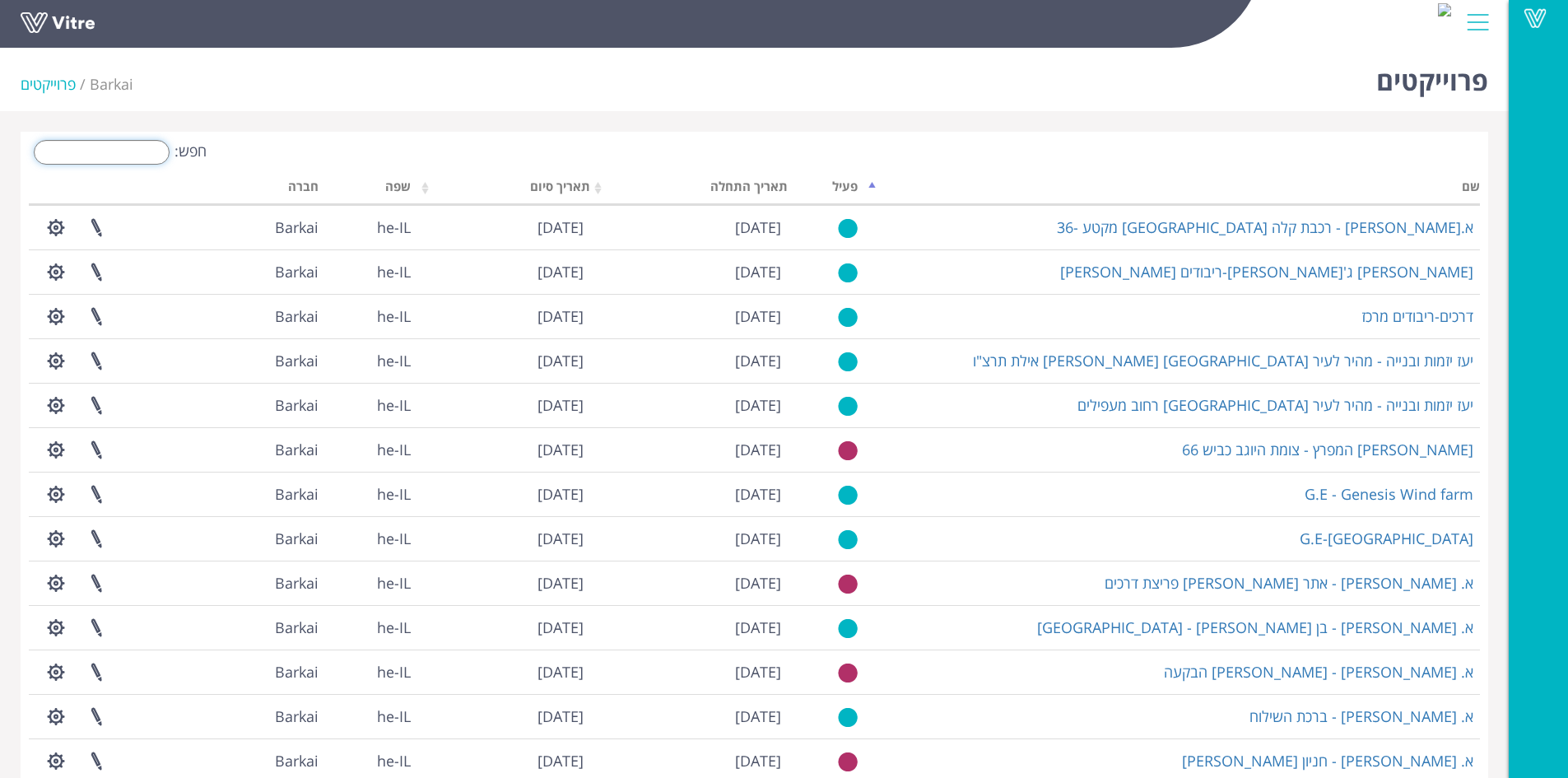
click at [124, 147] on input "חפש:" at bounding box center [101, 152] width 136 height 24
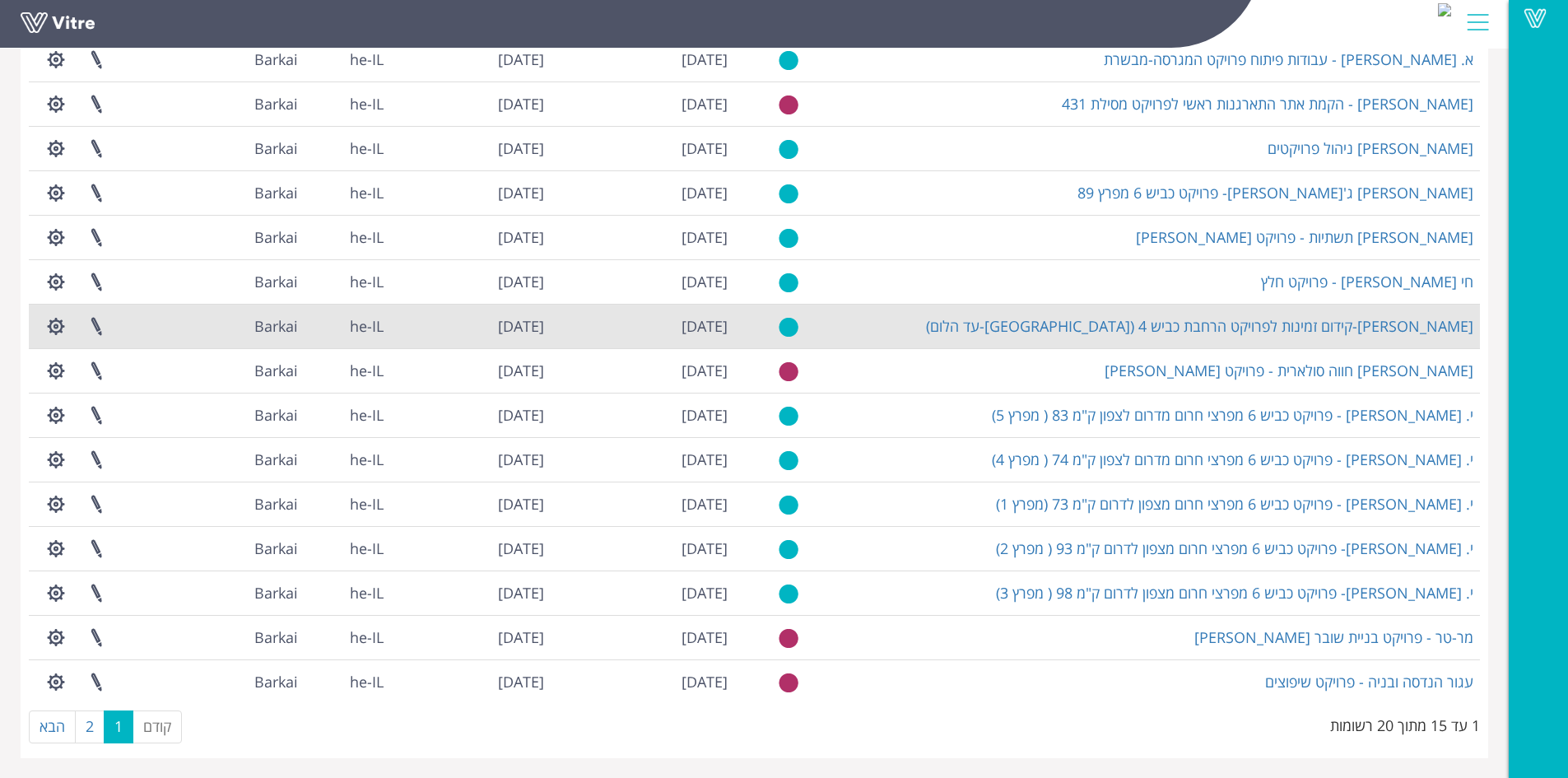
scroll to position [169, 0]
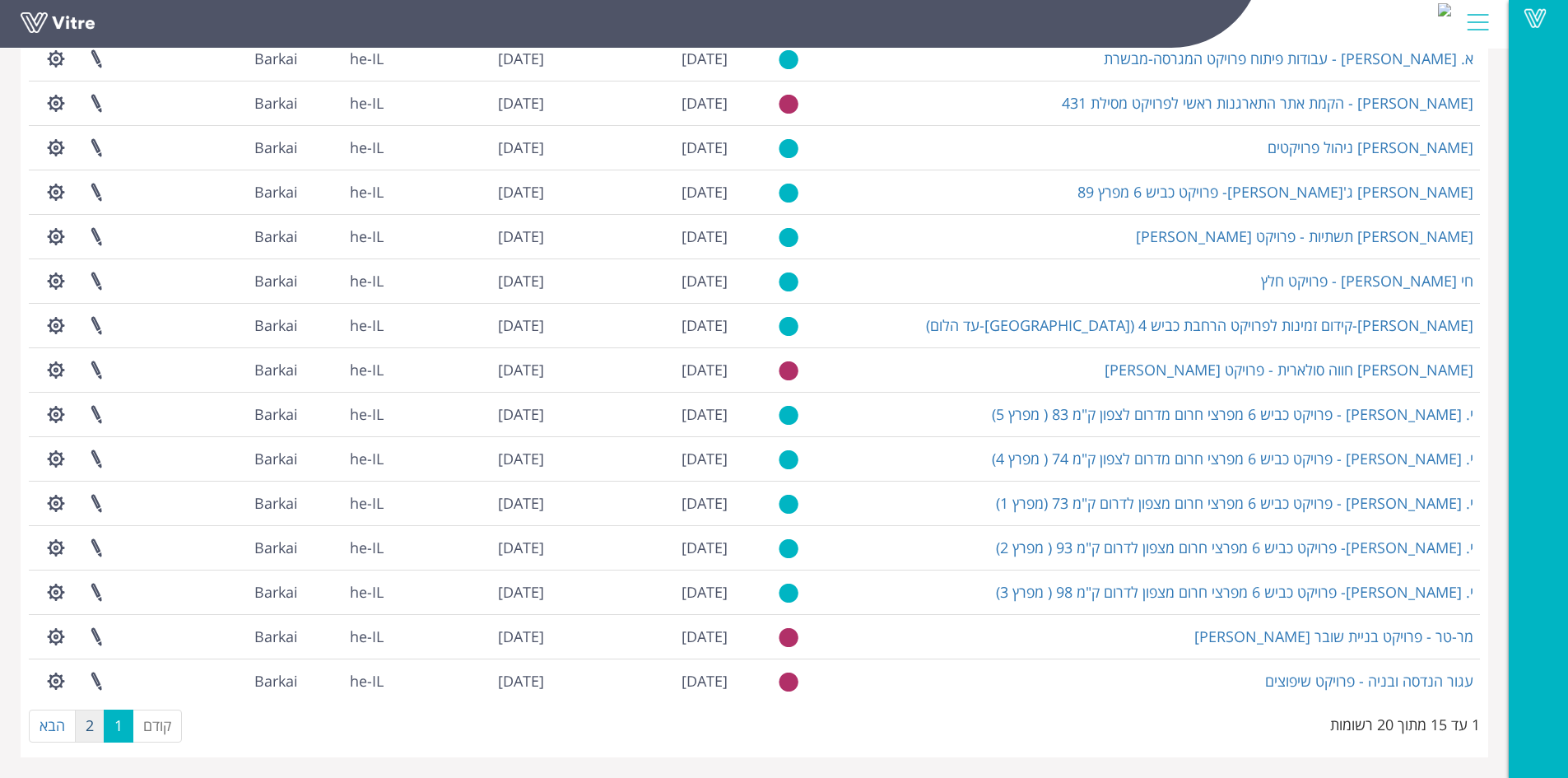
type input "פרויקט"
click at [92, 723] on link "2" at bounding box center [89, 726] width 30 height 33
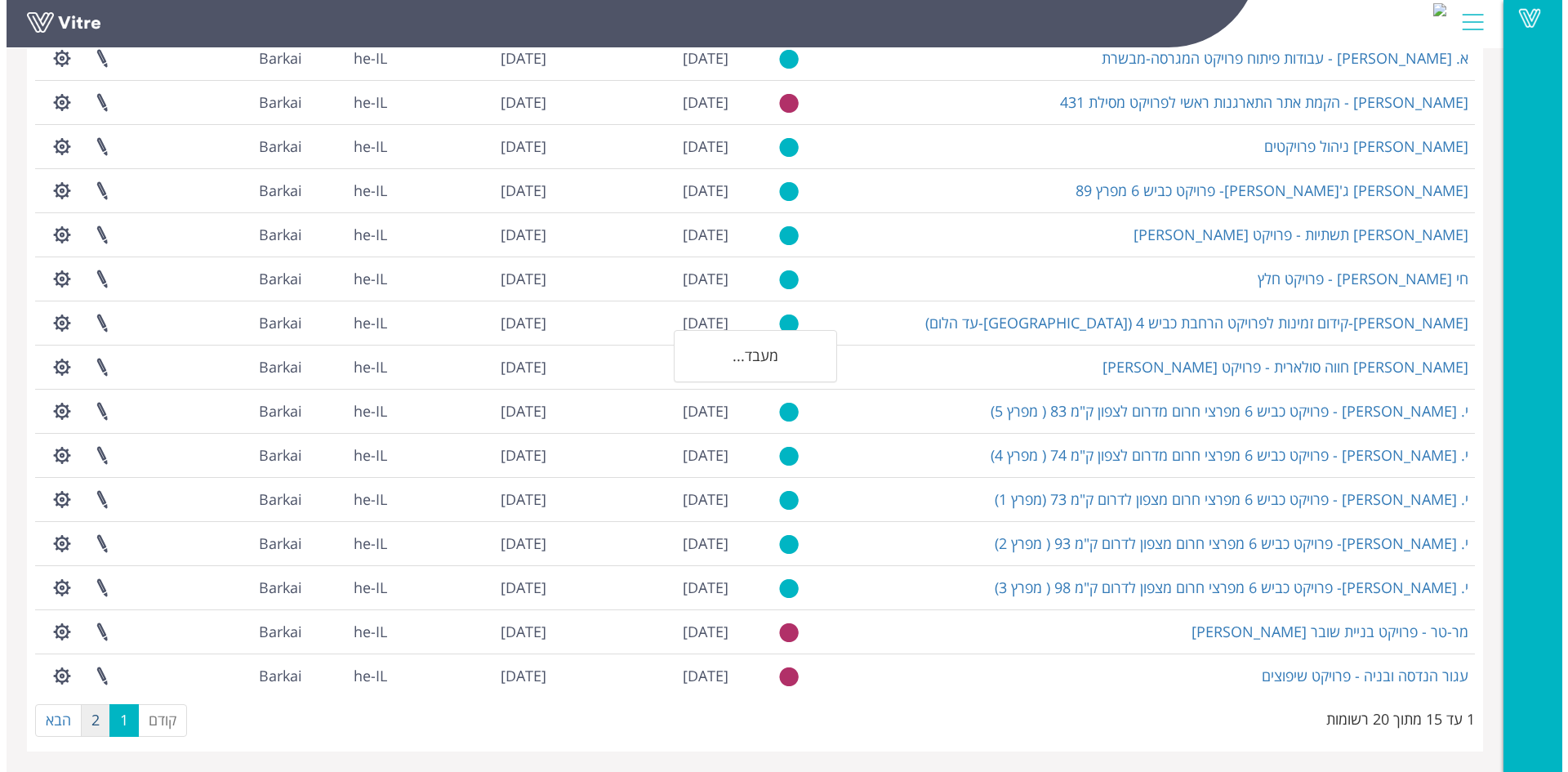
scroll to position [0, 0]
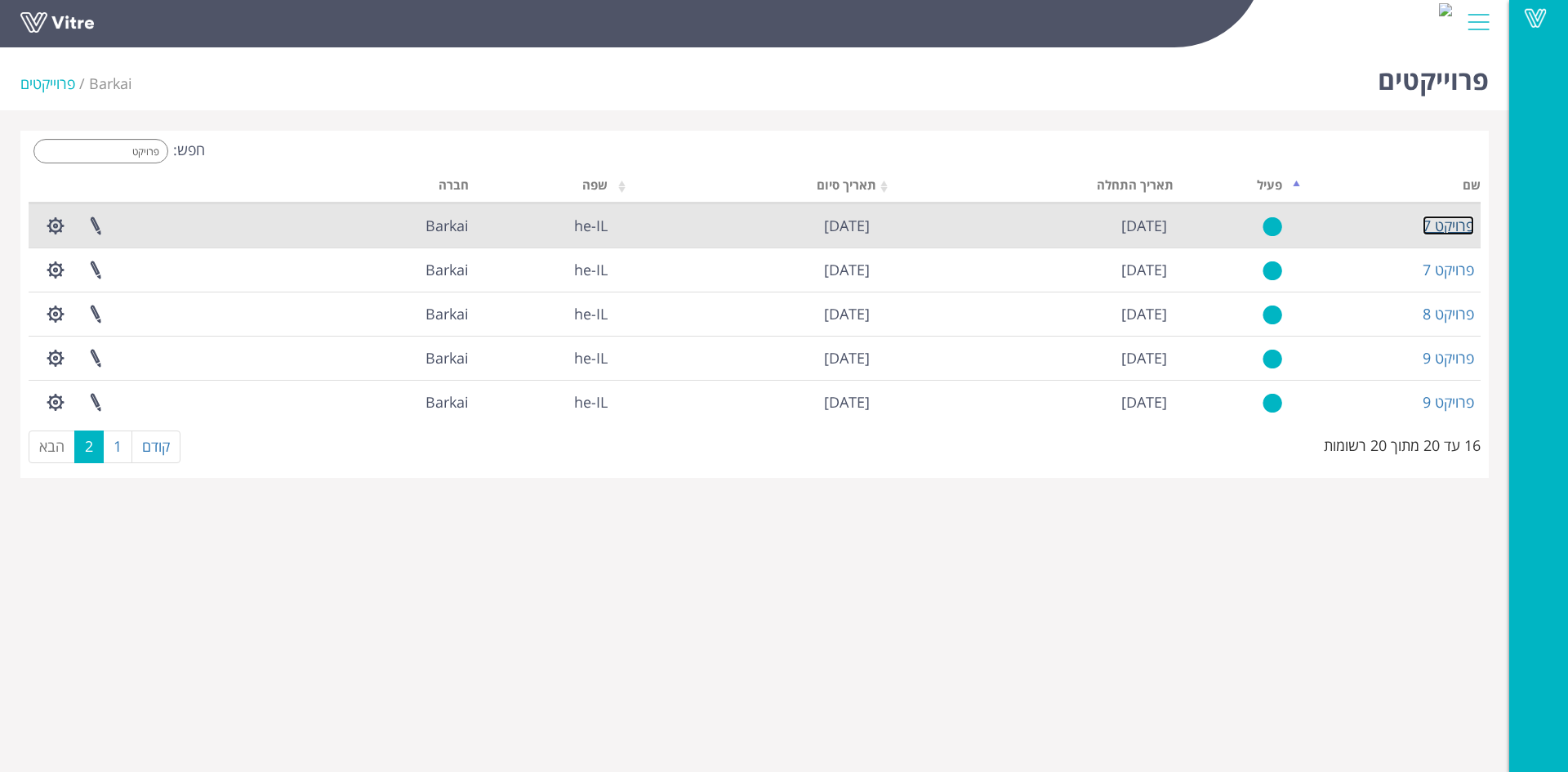
click at [1453, 229] on link "פרויקט 7" at bounding box center [1447, 225] width 51 height 19
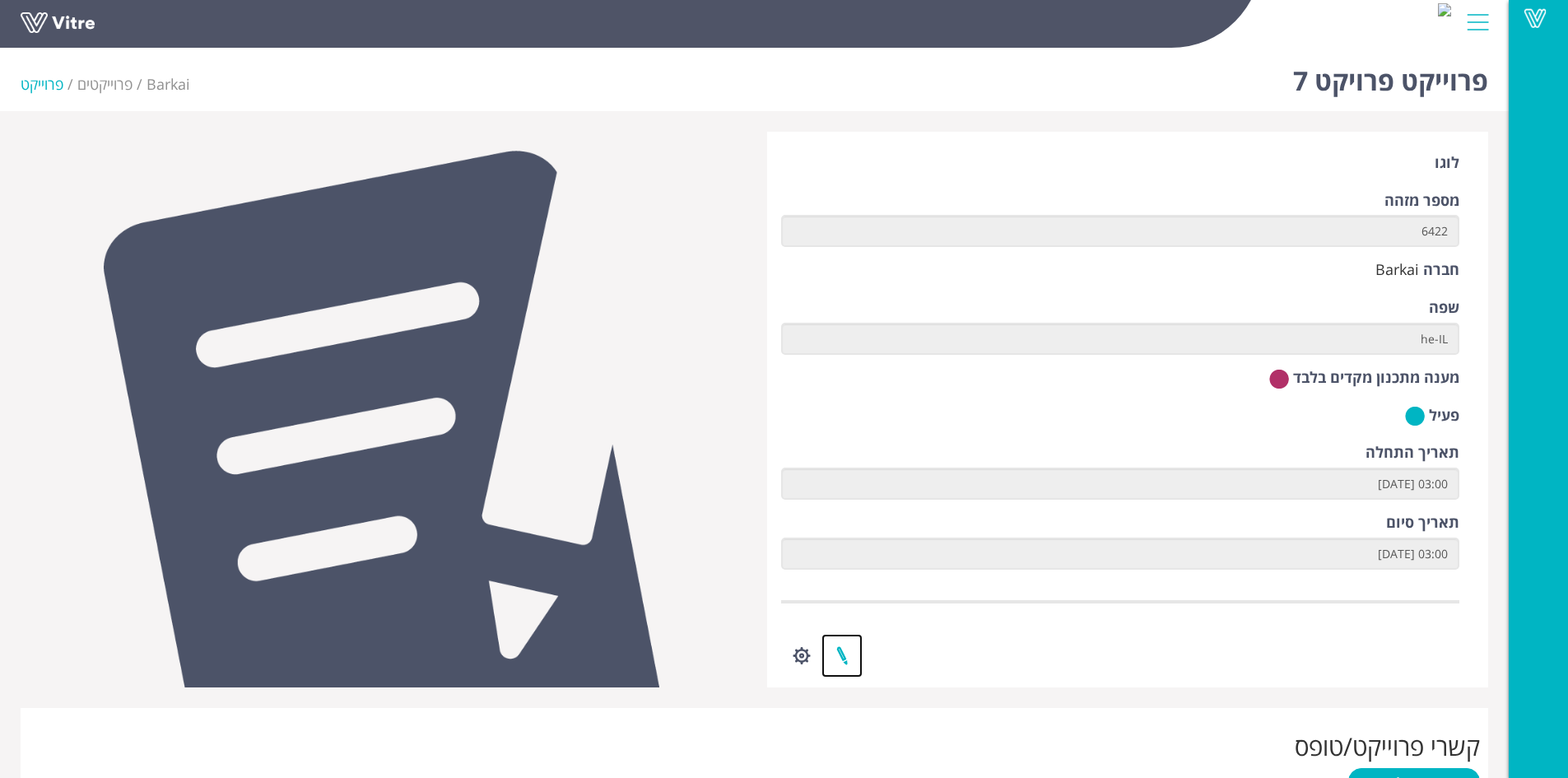
click at [846, 661] on link at bounding box center [842, 656] width 41 height 44
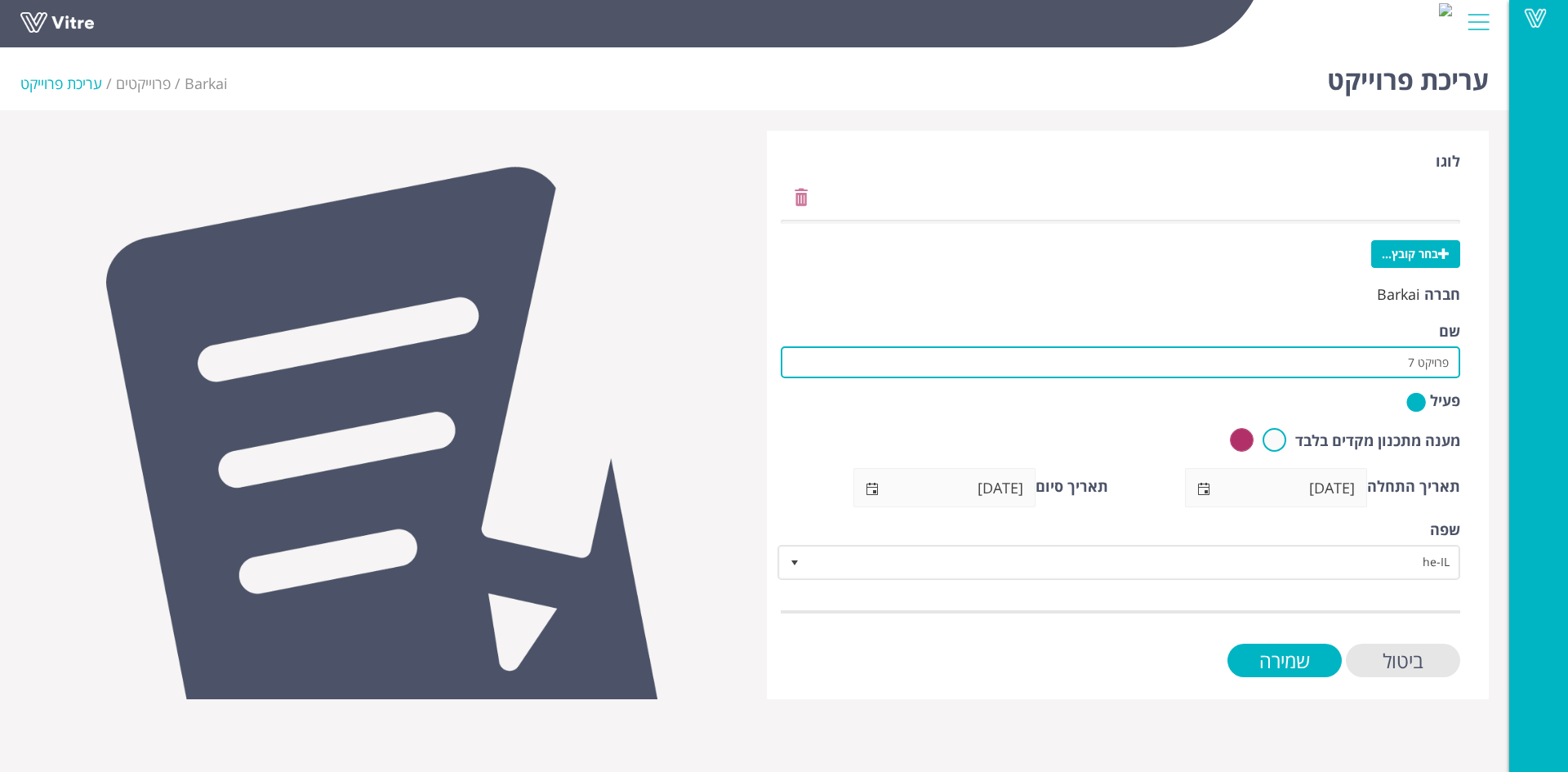
drag, startPoint x: 1362, startPoint y: 363, endPoint x: 1465, endPoint y: 368, distance: 103.1
click at [1465, 368] on div "לוגו בחר קובץ... חברה Barkai שם פרויקט 7 פעיל מענה מתכנון מקדים בלבד תאריך התחל…" at bounding box center [1128, 414] width 722 height 569
drag, startPoint x: 1226, startPoint y: 359, endPoint x: 1388, endPoint y: 363, distance: 162.0
click at [1388, 363] on input "הקיבוצניקים-אחזקת מבנים וגשרים עיריית חיפה" at bounding box center [1121, 363] width 680 height 32
type input "הקיבוצניקים-כביש 22"
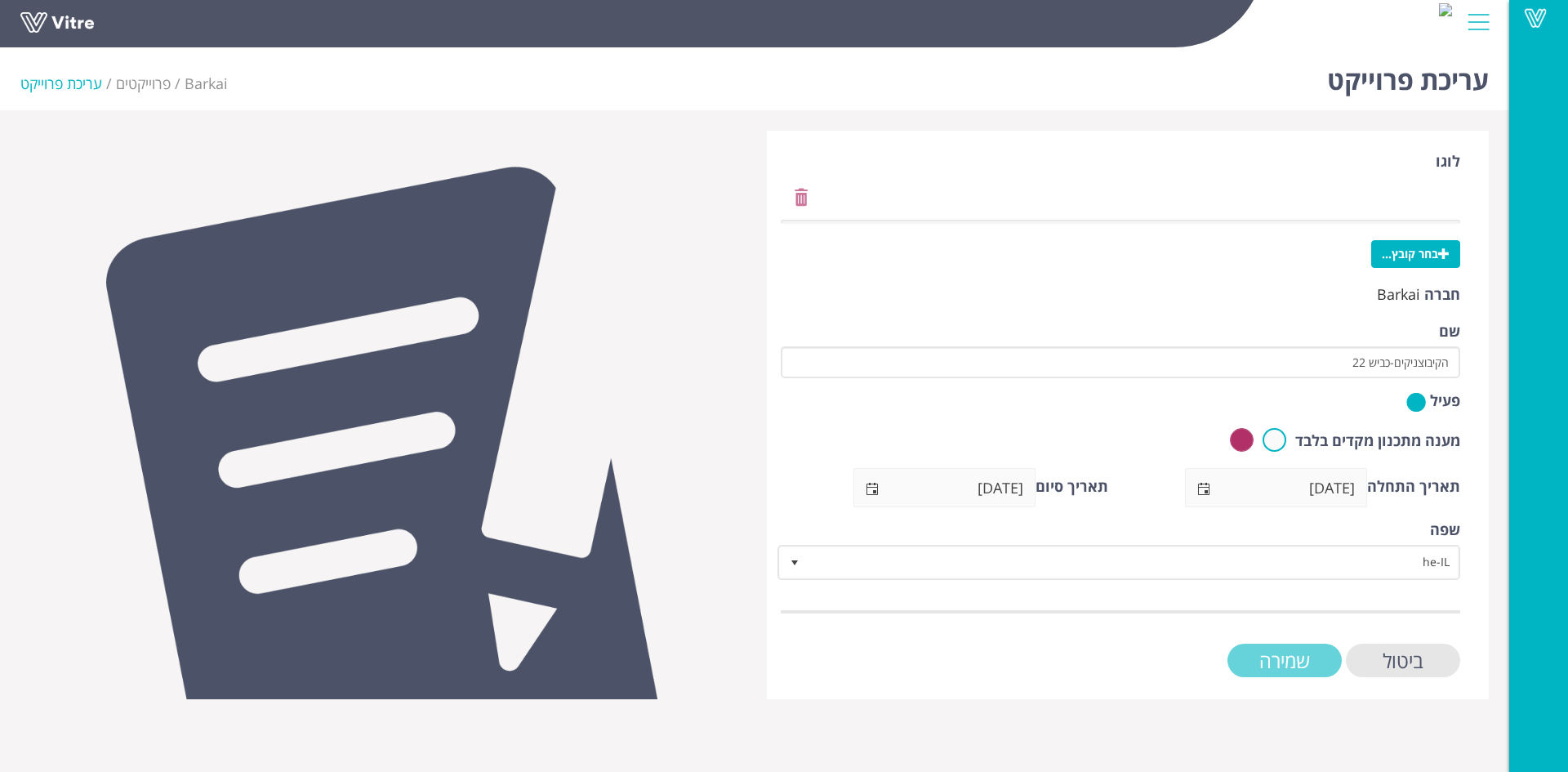
click at [1290, 656] on input "שמירה" at bounding box center [1284, 661] width 115 height 33
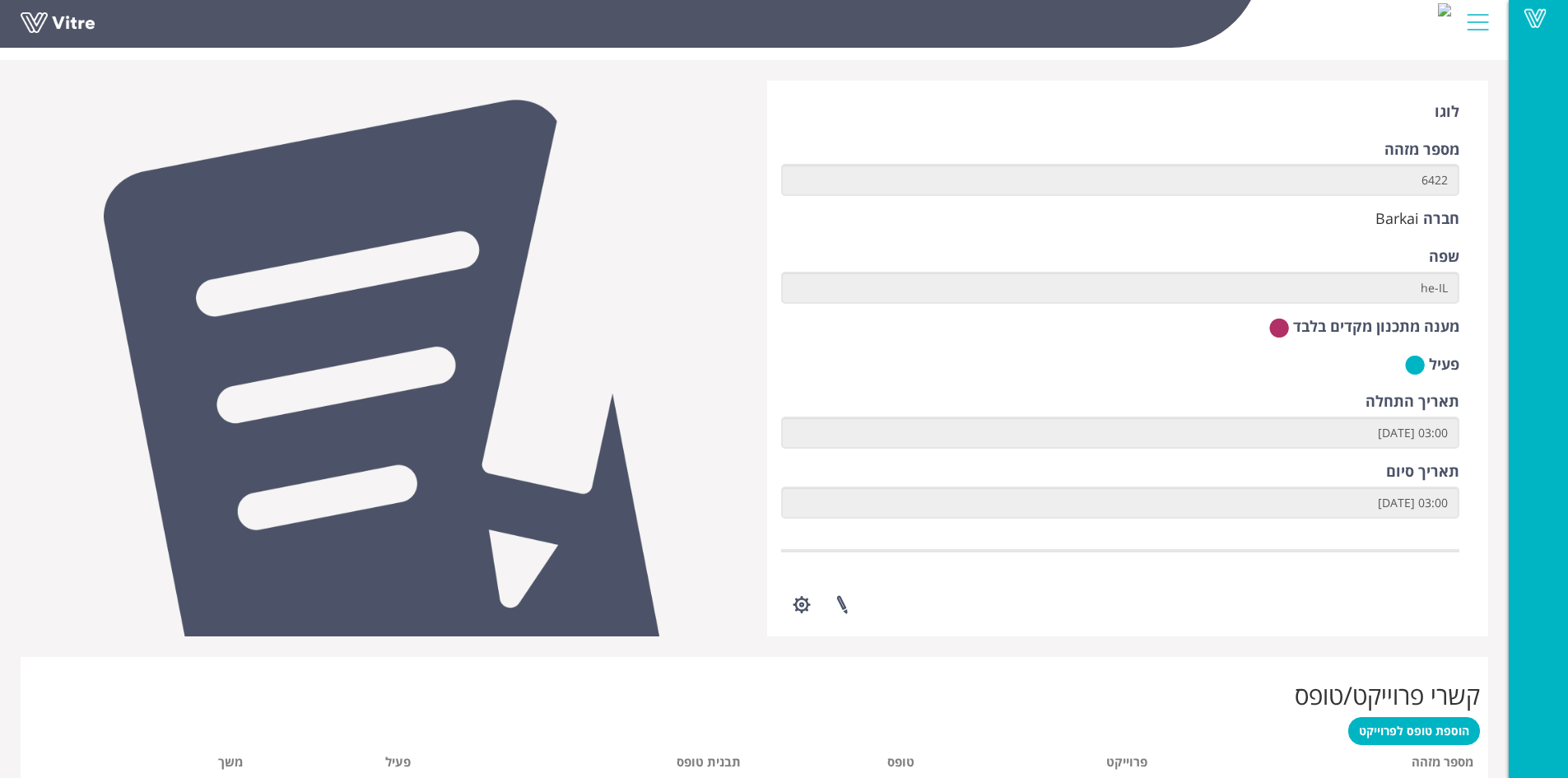
scroll to position [144, 0]
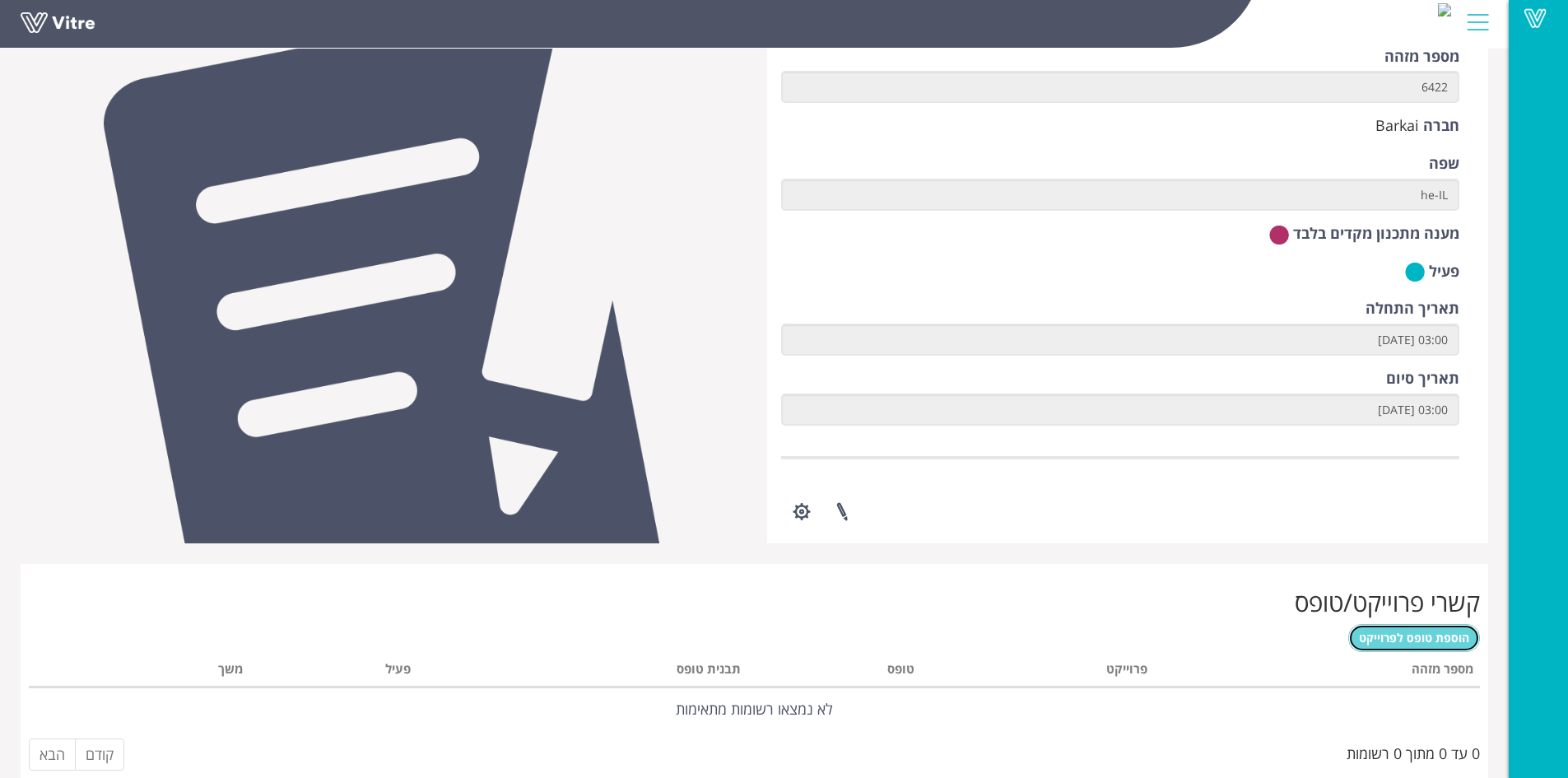
click at [1398, 640] on span "הוספת טופס לפרוייקט" at bounding box center [1414, 637] width 111 height 16
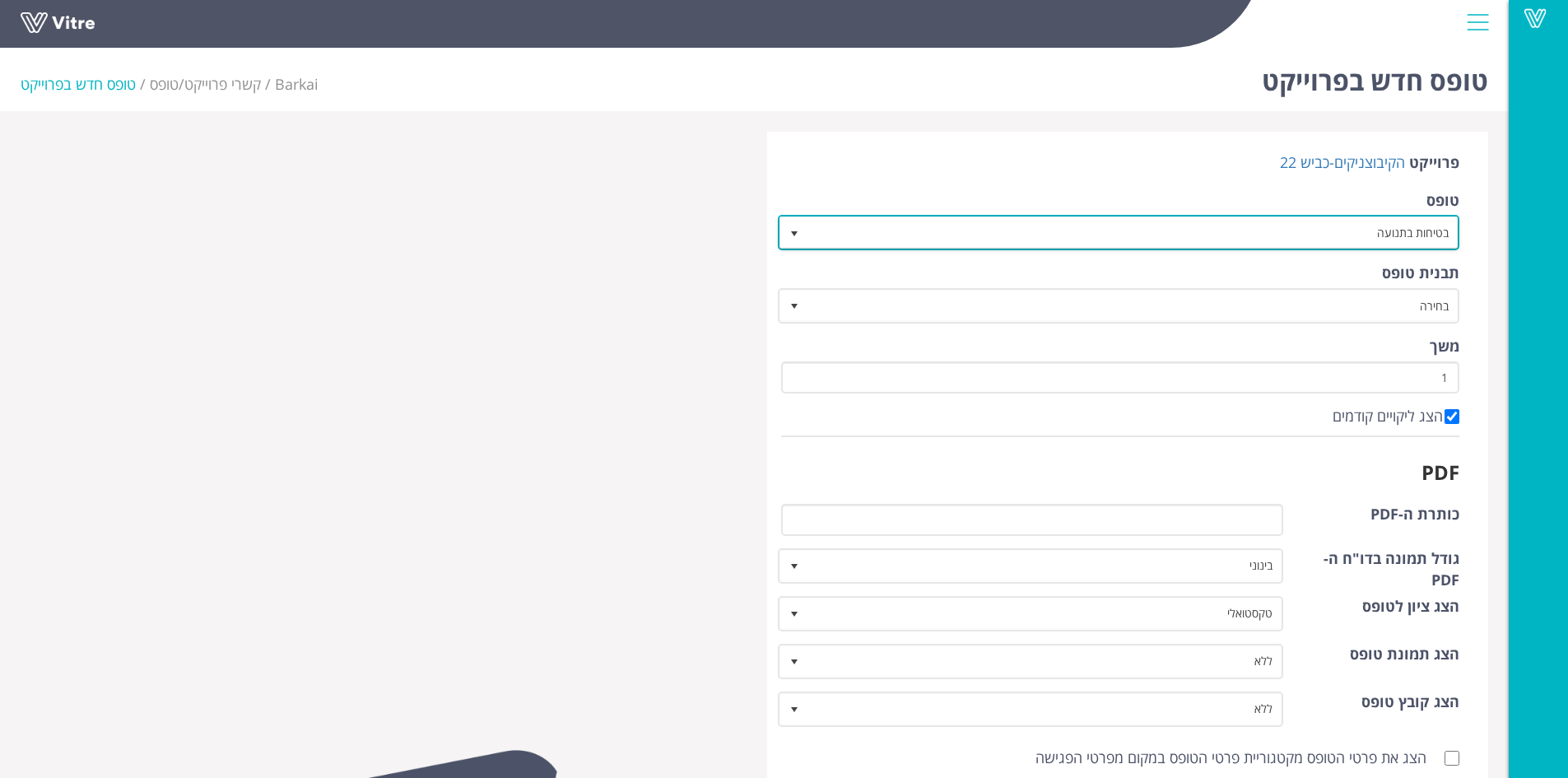
click at [798, 230] on span "select" at bounding box center [795, 234] width 14 height 14
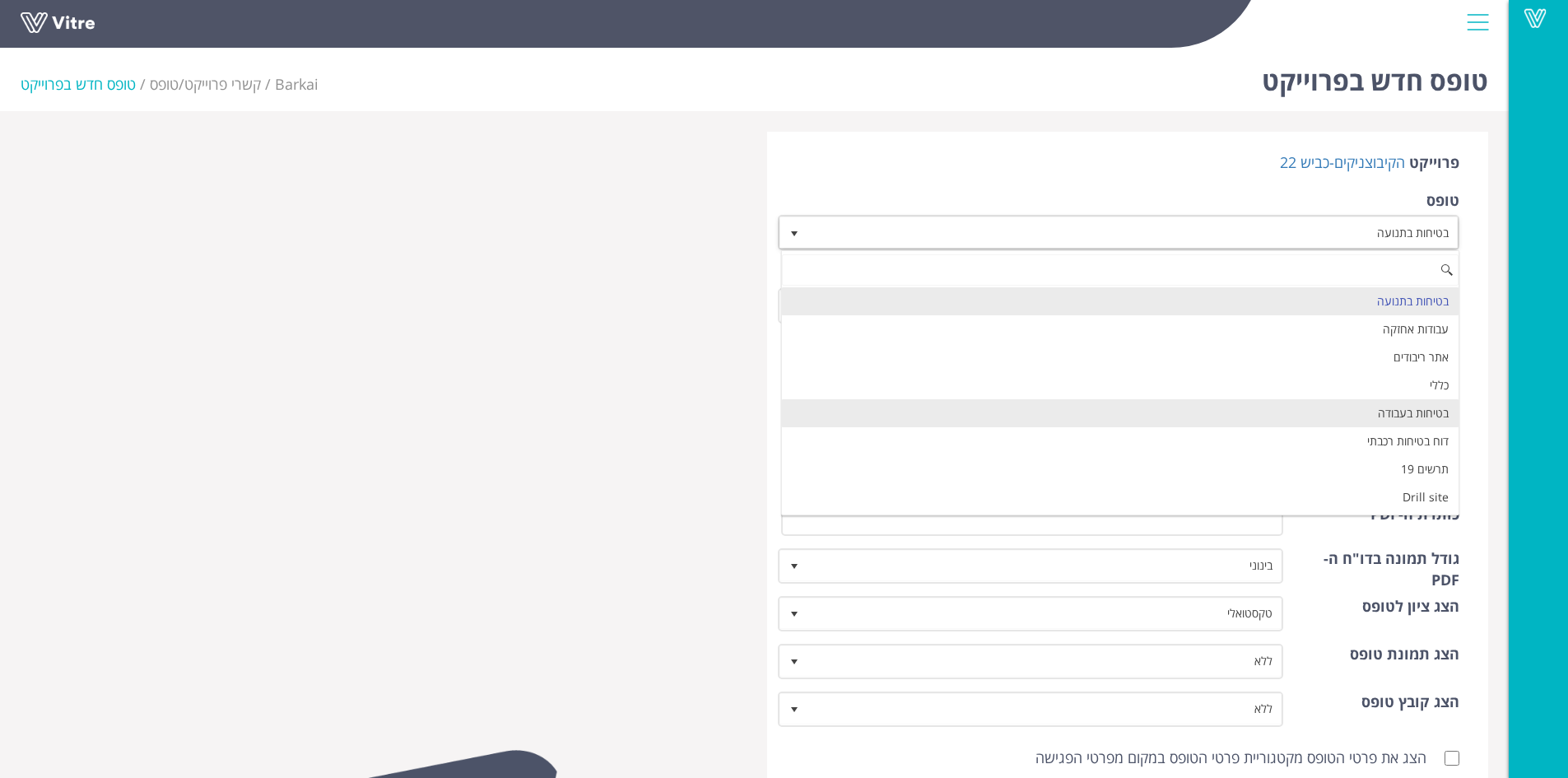
click at [1121, 404] on li "בטיחות בעבודה" at bounding box center [1121, 413] width 678 height 28
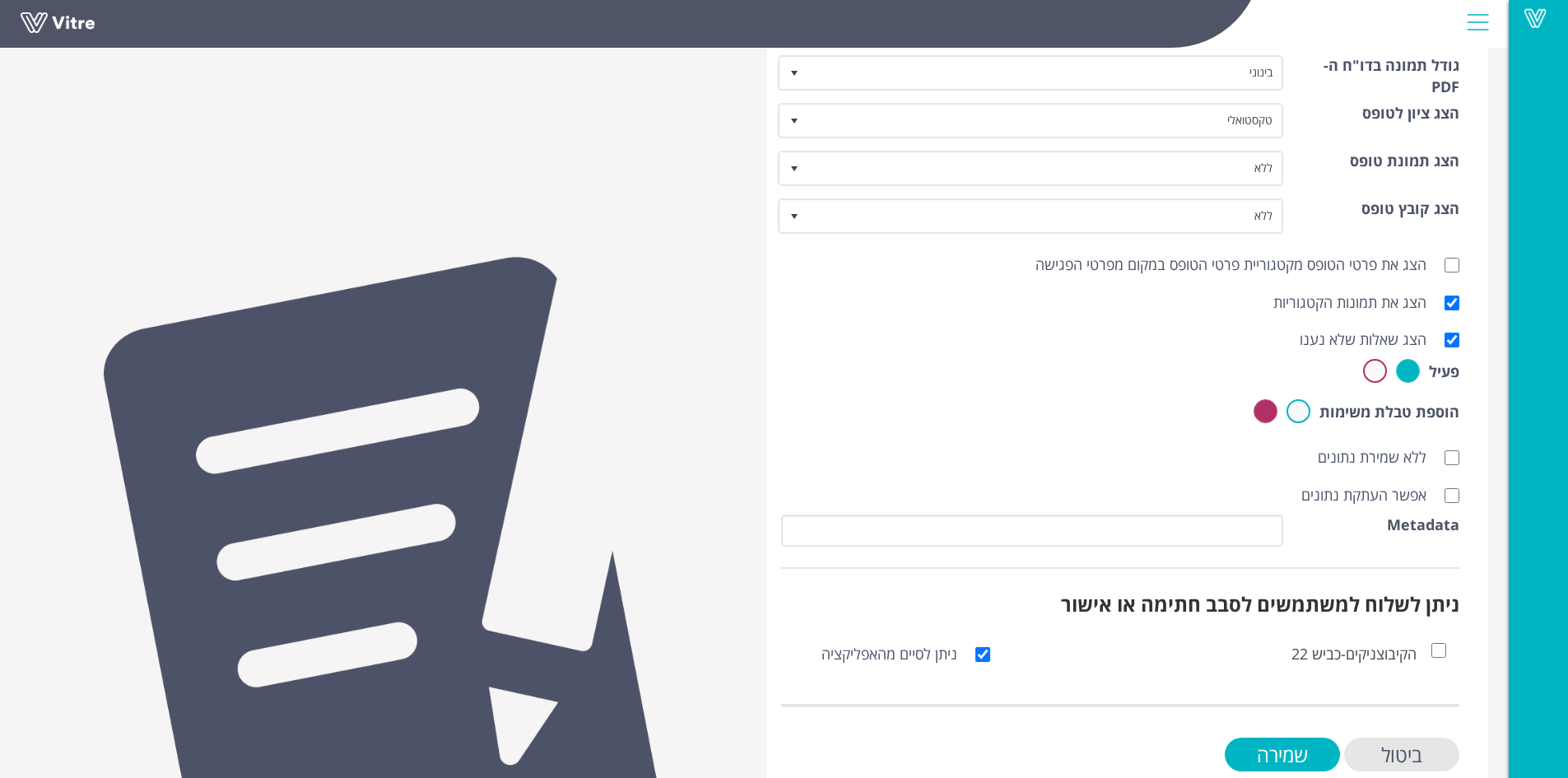
scroll to position [494, 0]
click at [1448, 496] on input "אפשר העתקת נתונים" at bounding box center [1452, 494] width 15 height 15
checkbox input "true"
click at [1317, 749] on input "שמירה" at bounding box center [1283, 754] width 116 height 34
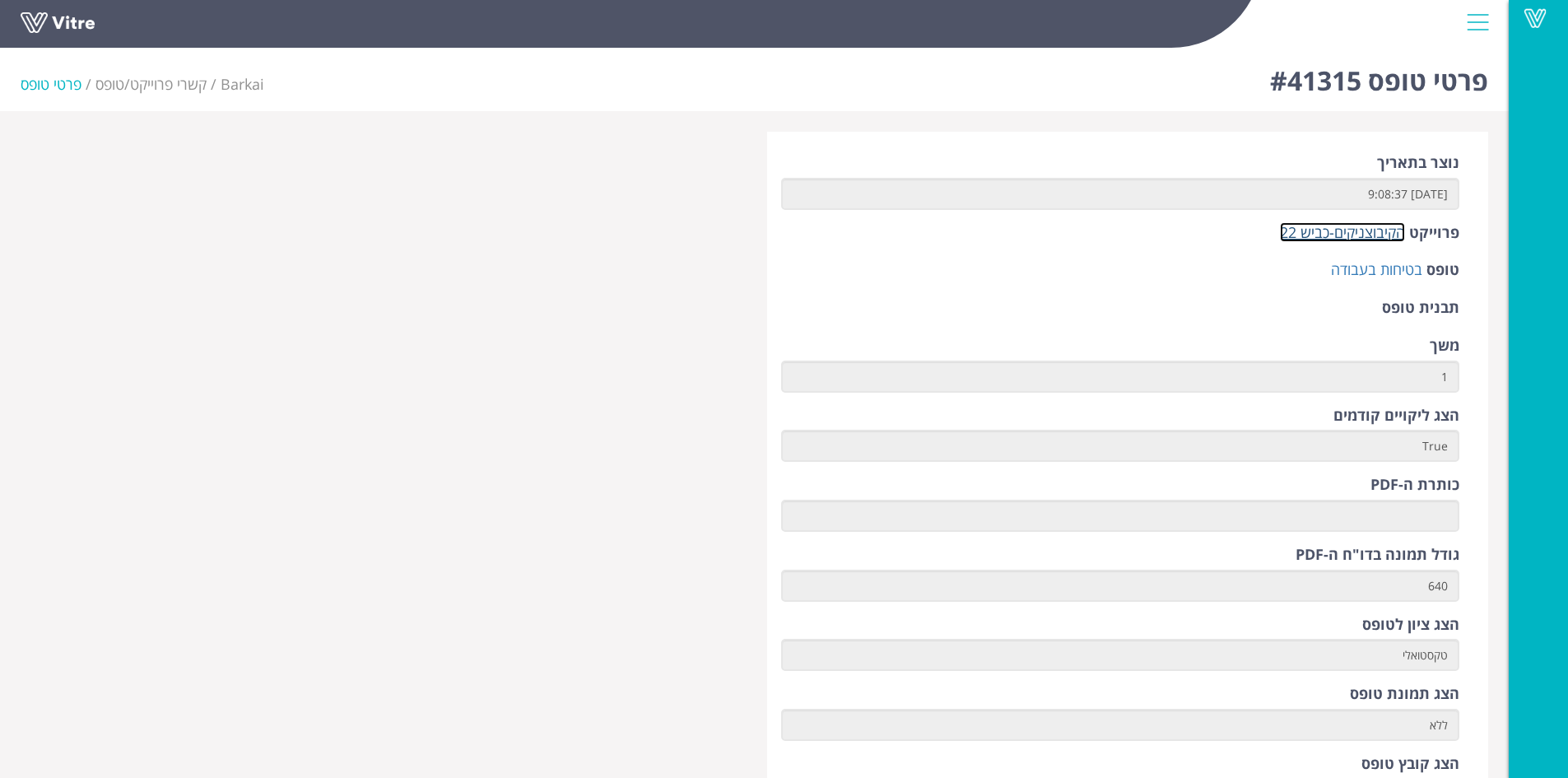
click at [1346, 240] on link "הקיבוצניקים-כביש 22" at bounding box center [1343, 231] width 125 height 19
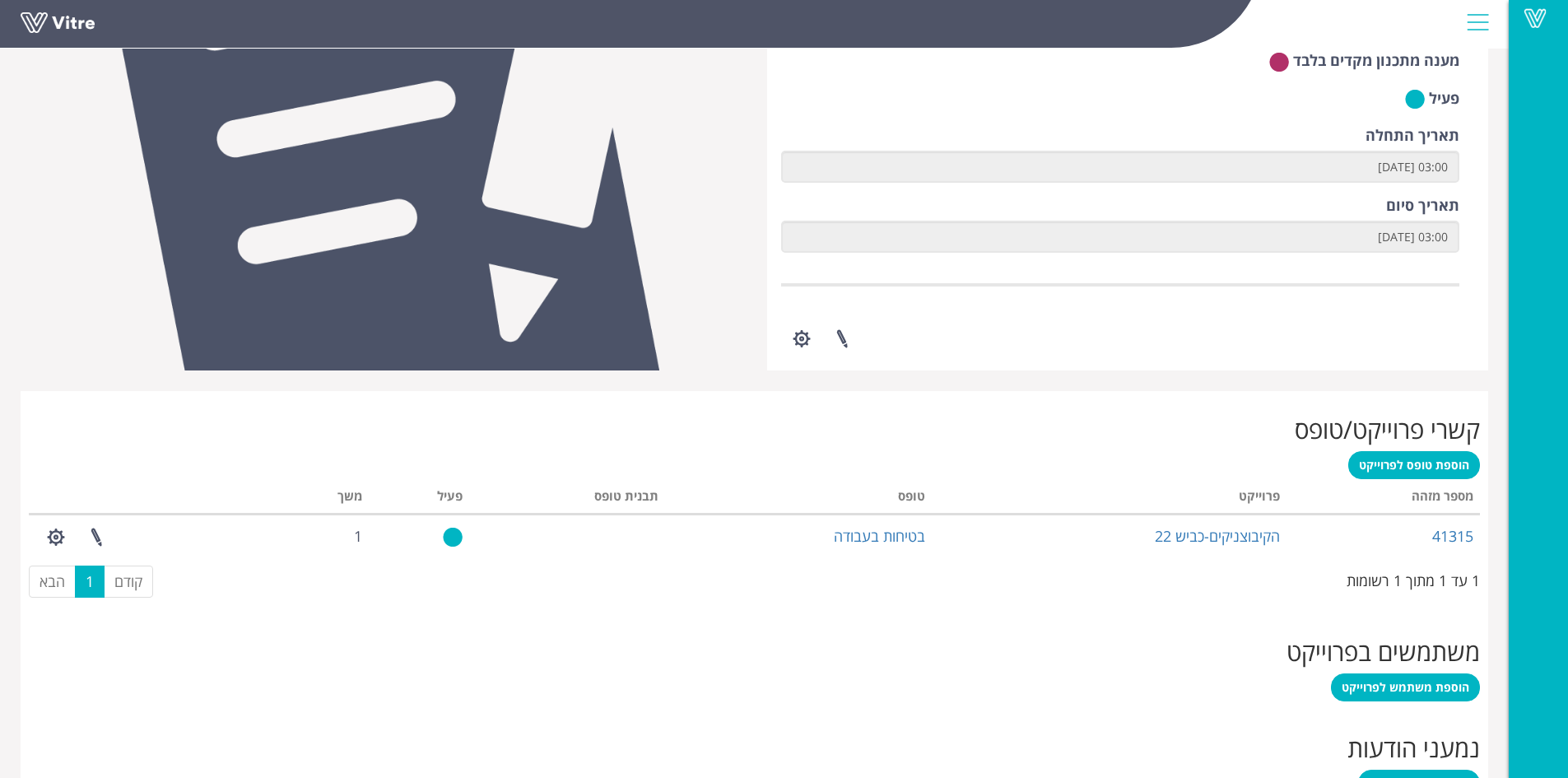
scroll to position [491, 0]
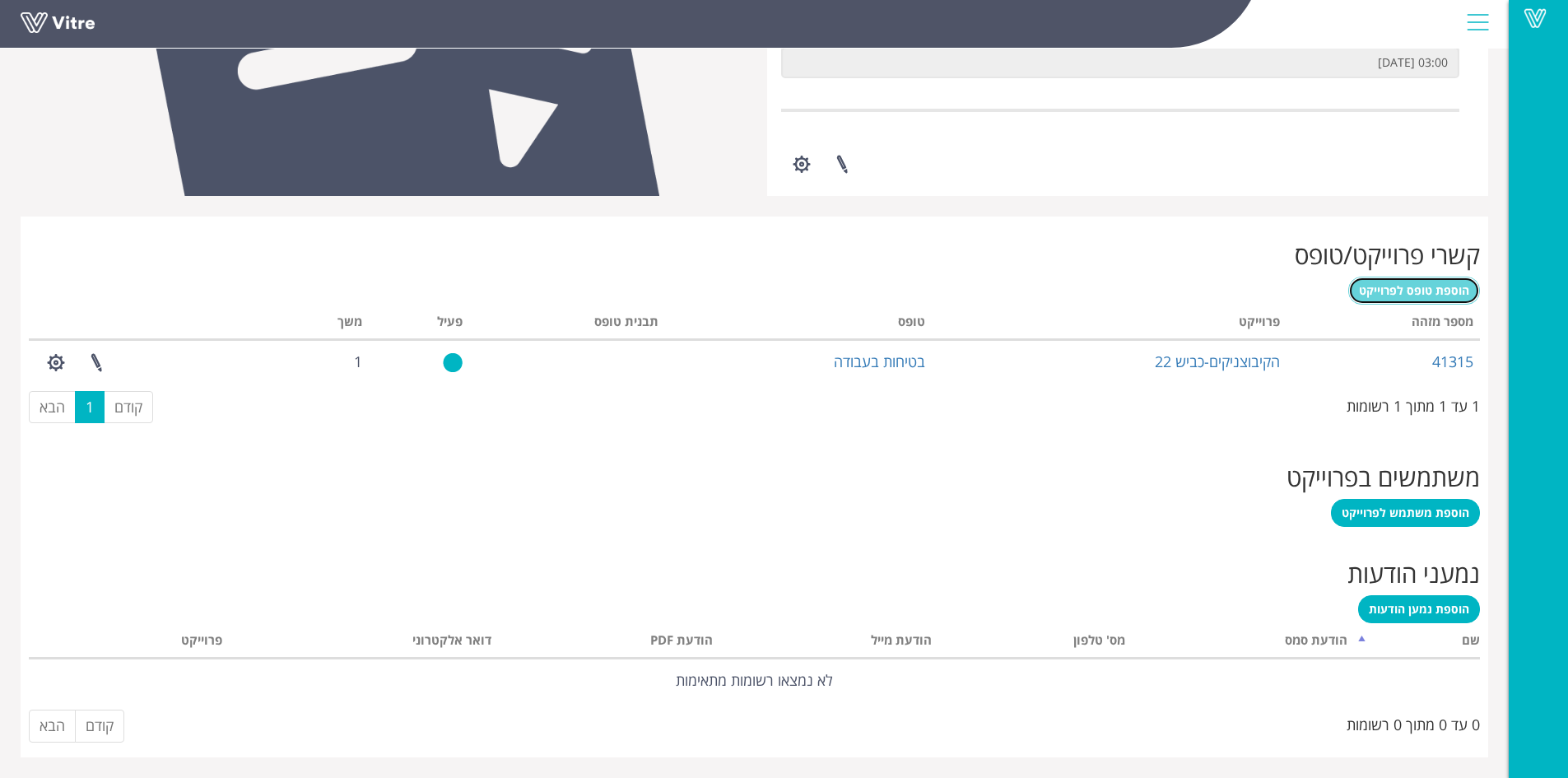
click at [1398, 294] on span "הוספת טופס לפרוייקט" at bounding box center [1414, 290] width 111 height 16
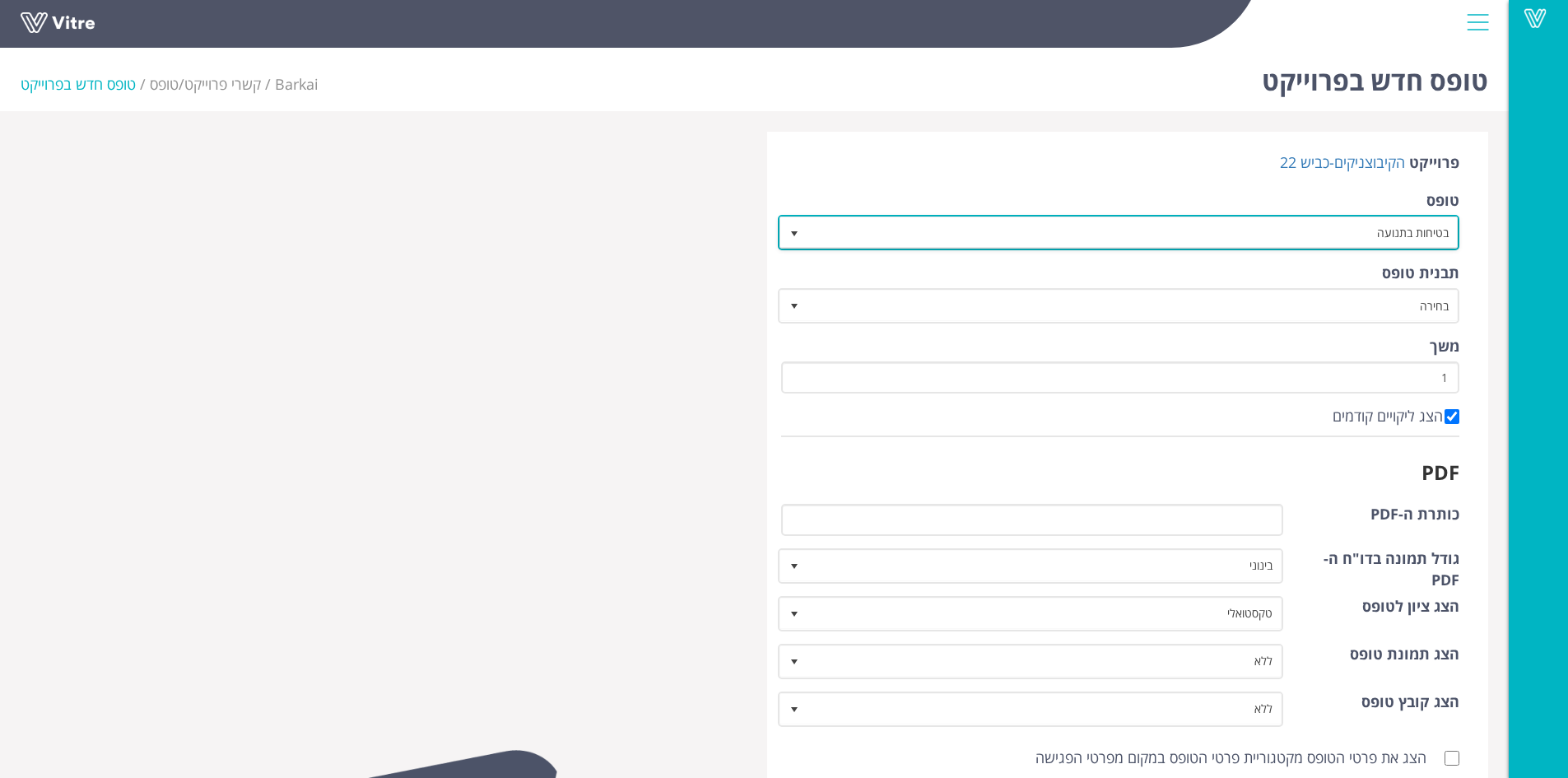
click at [794, 232] on span "select" at bounding box center [795, 234] width 14 height 14
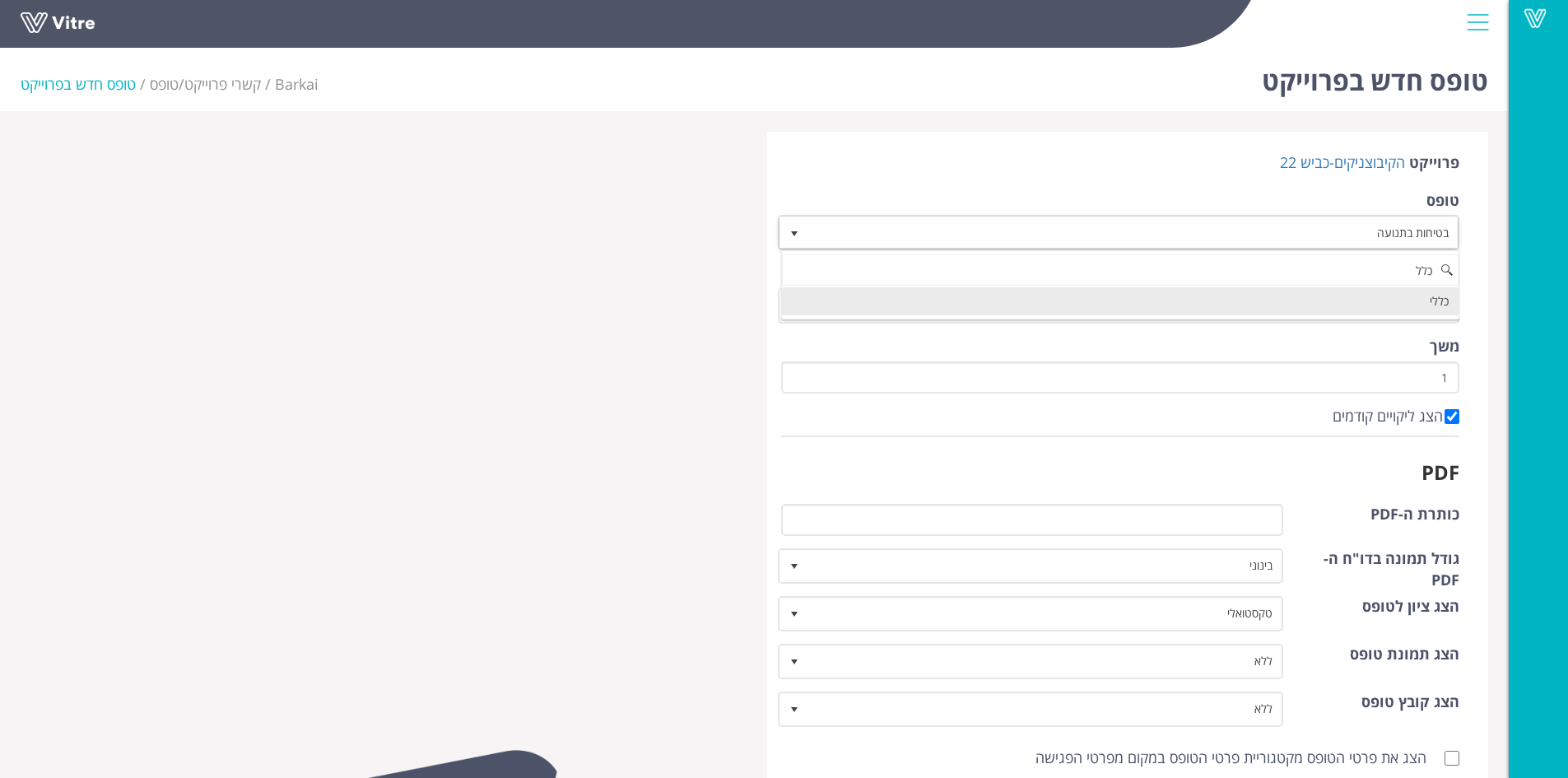
click at [1031, 301] on li "כללי" at bounding box center [1121, 300] width 678 height 28
type input "כלל"
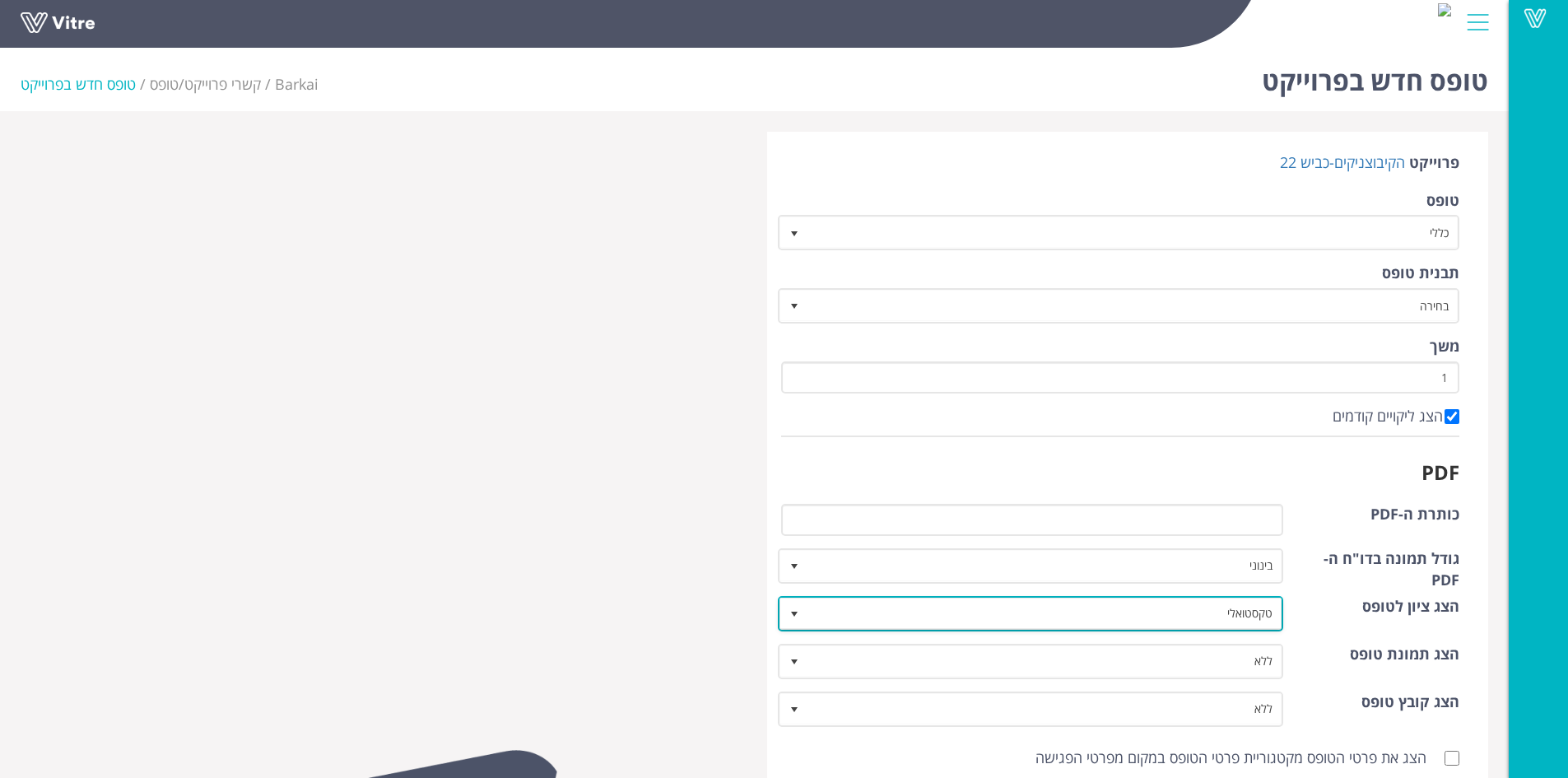
click at [798, 616] on span "select" at bounding box center [795, 614] width 14 height 14
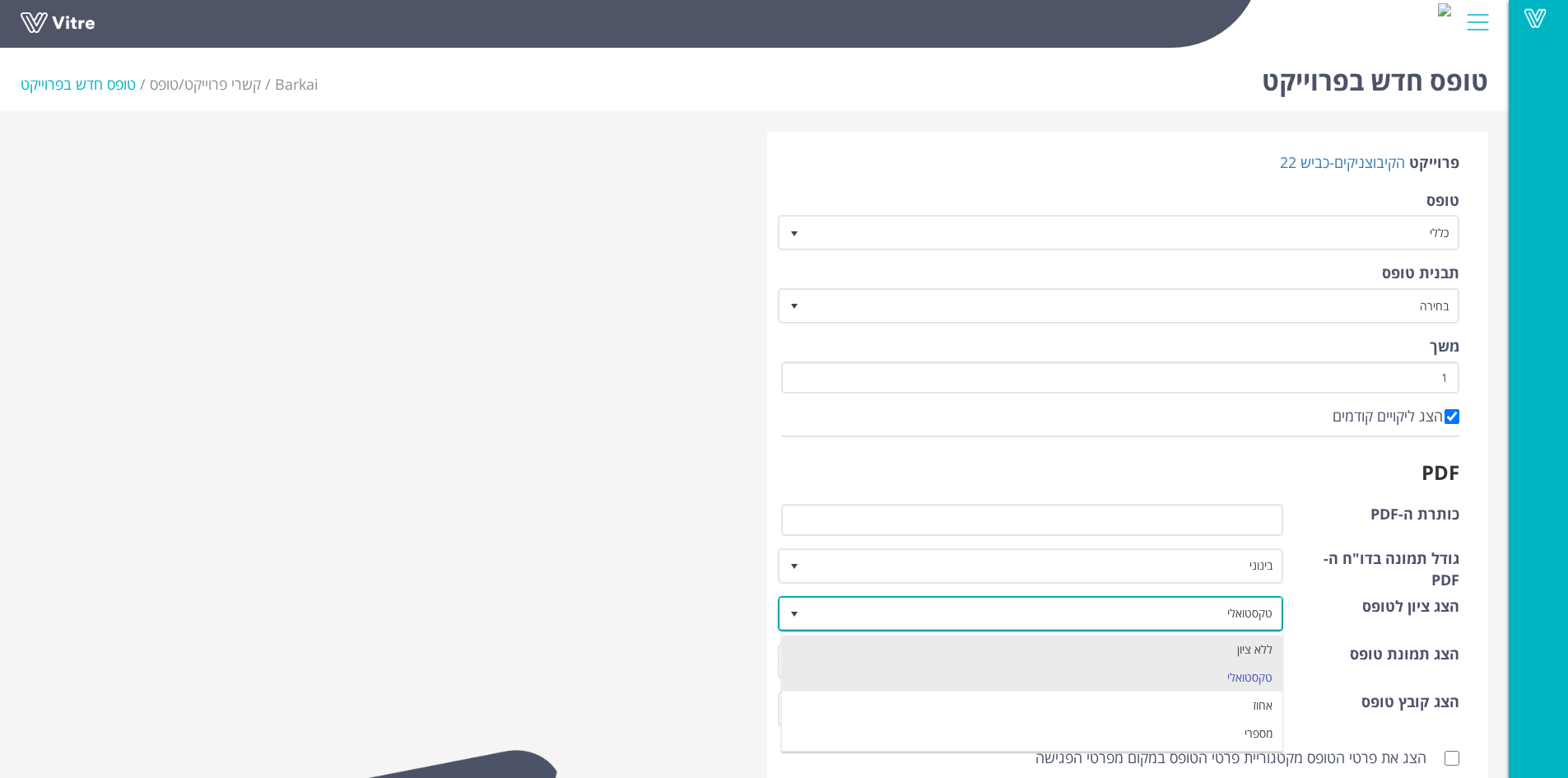
click at [846, 655] on li "ללא ציון" at bounding box center [1033, 649] width 501 height 28
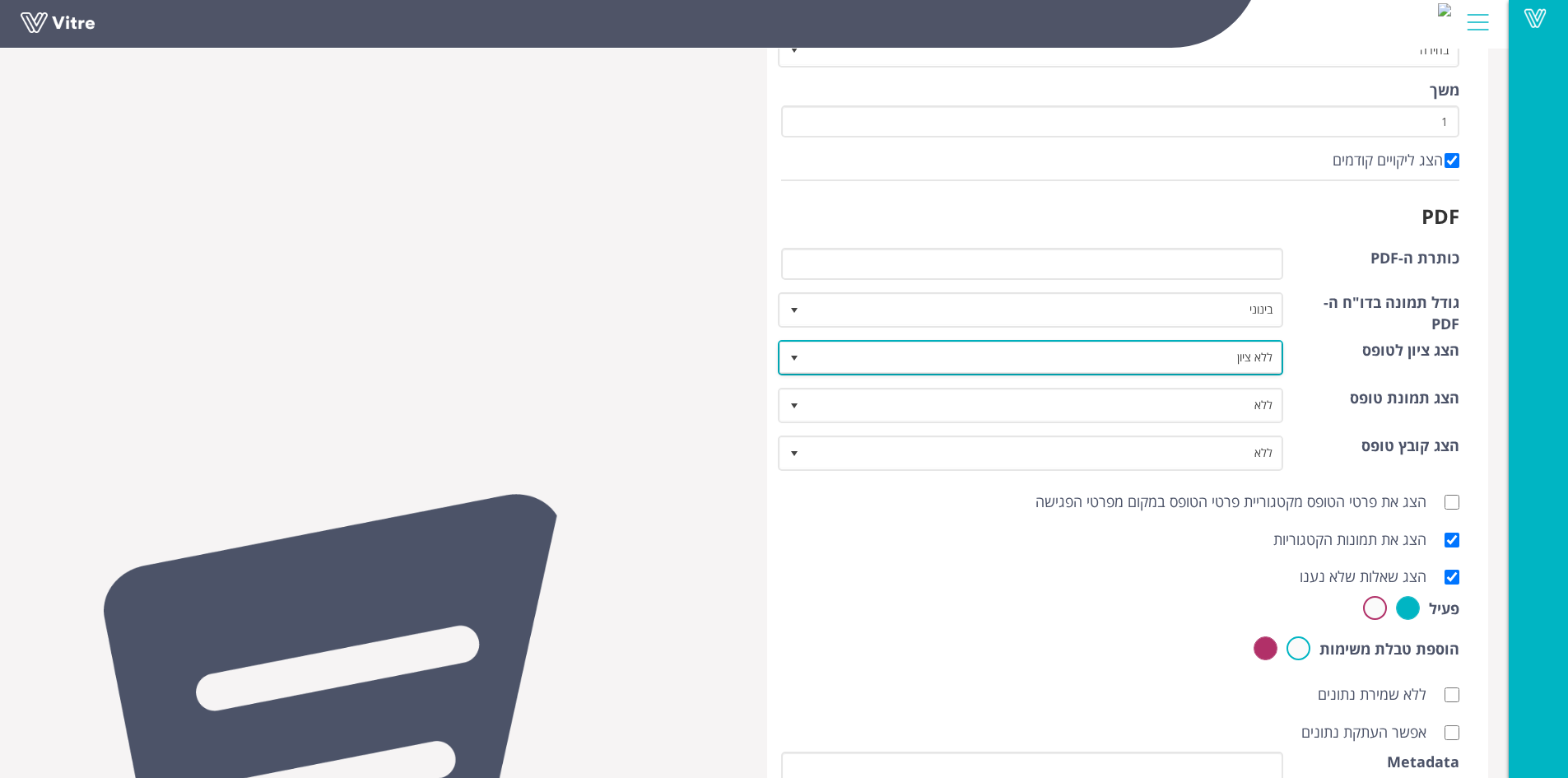
scroll to position [350, 0]
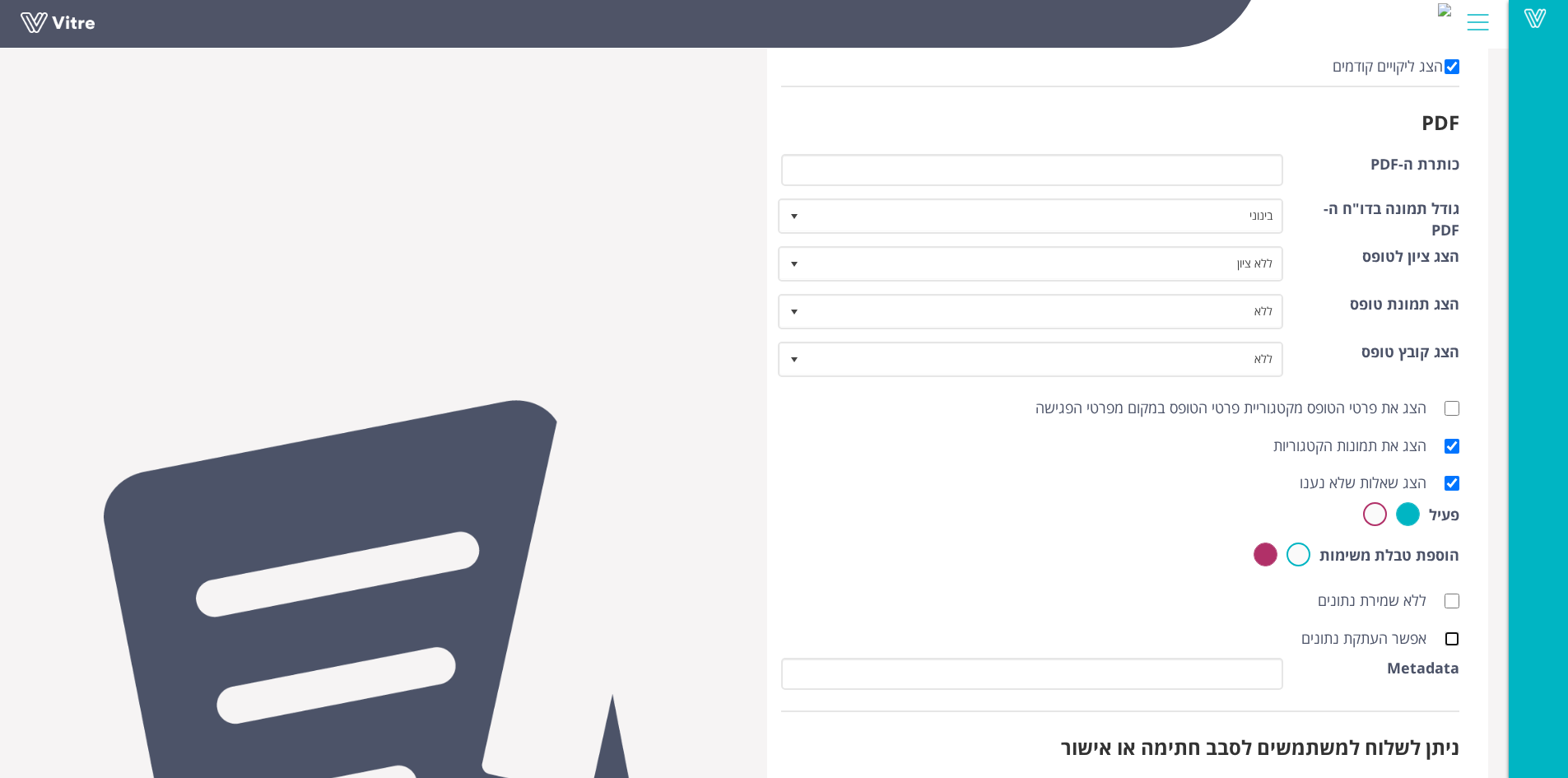
click at [1450, 642] on input "אפשר העתקת נתונים" at bounding box center [1452, 639] width 15 height 15
checkbox input "true"
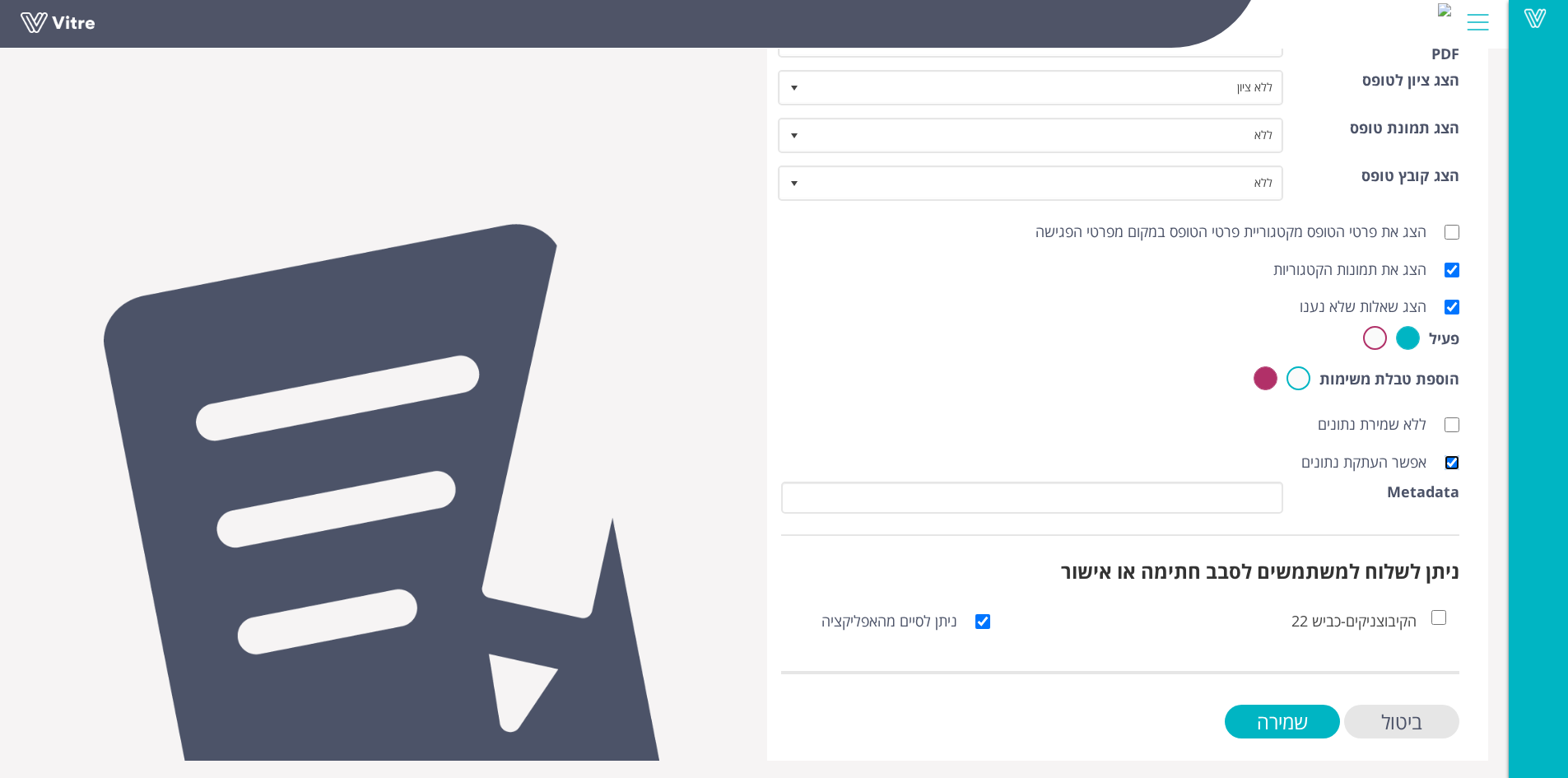
scroll to position [529, 0]
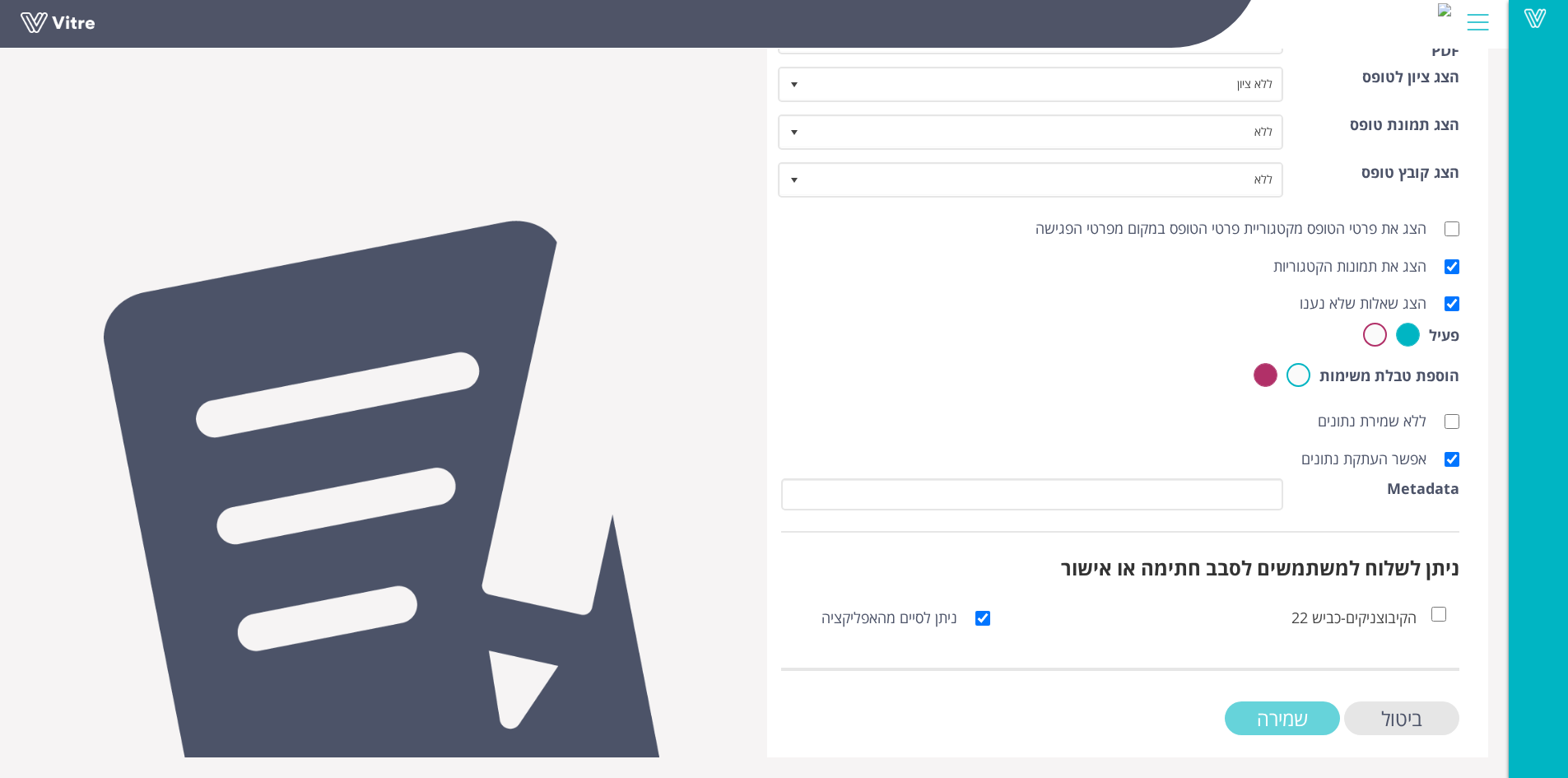
click at [1277, 722] on input "שמירה" at bounding box center [1283, 718] width 116 height 34
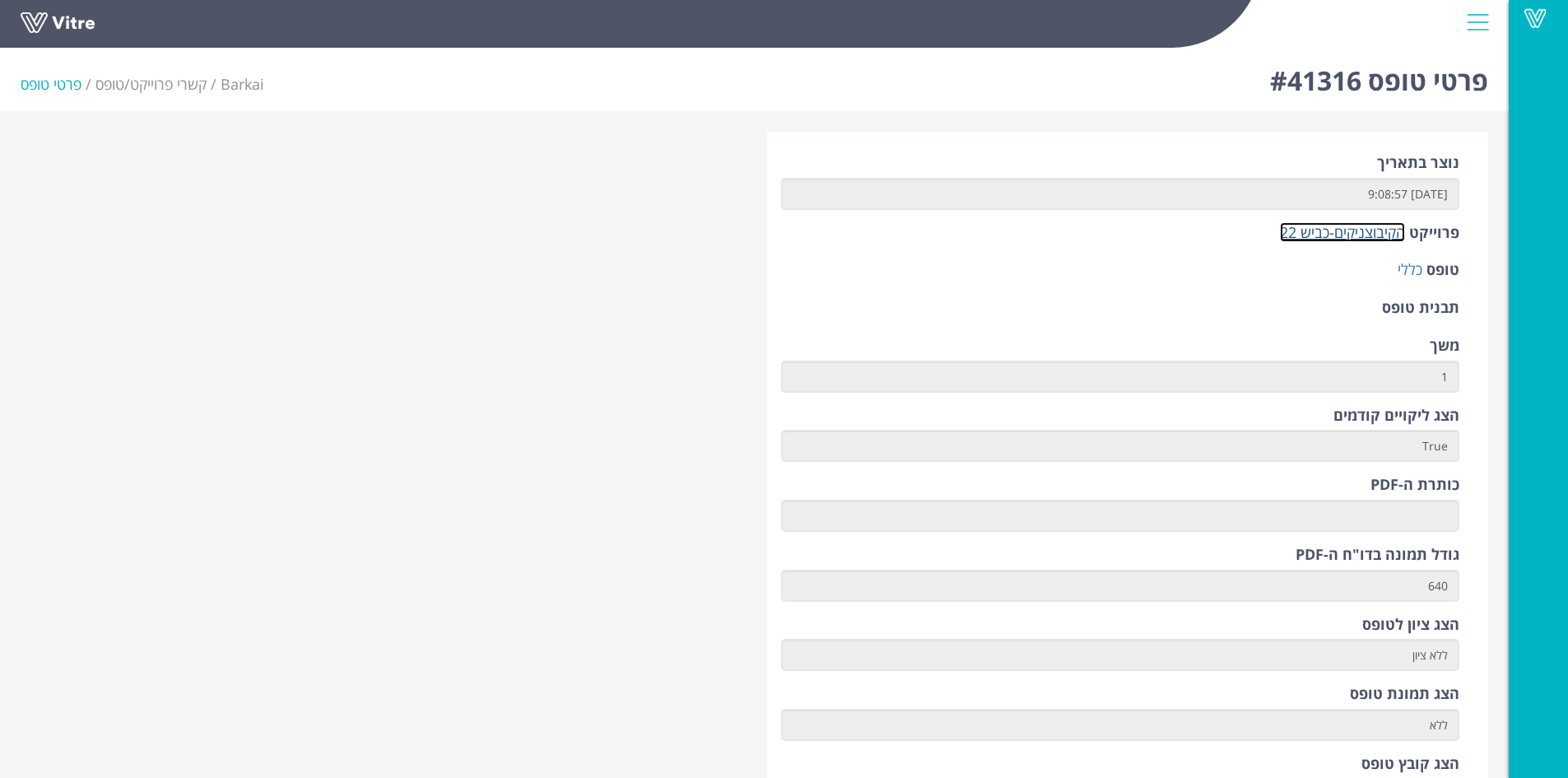
click at [1334, 235] on link "הקיבוצניקים-כביש 22" at bounding box center [1343, 231] width 125 height 19
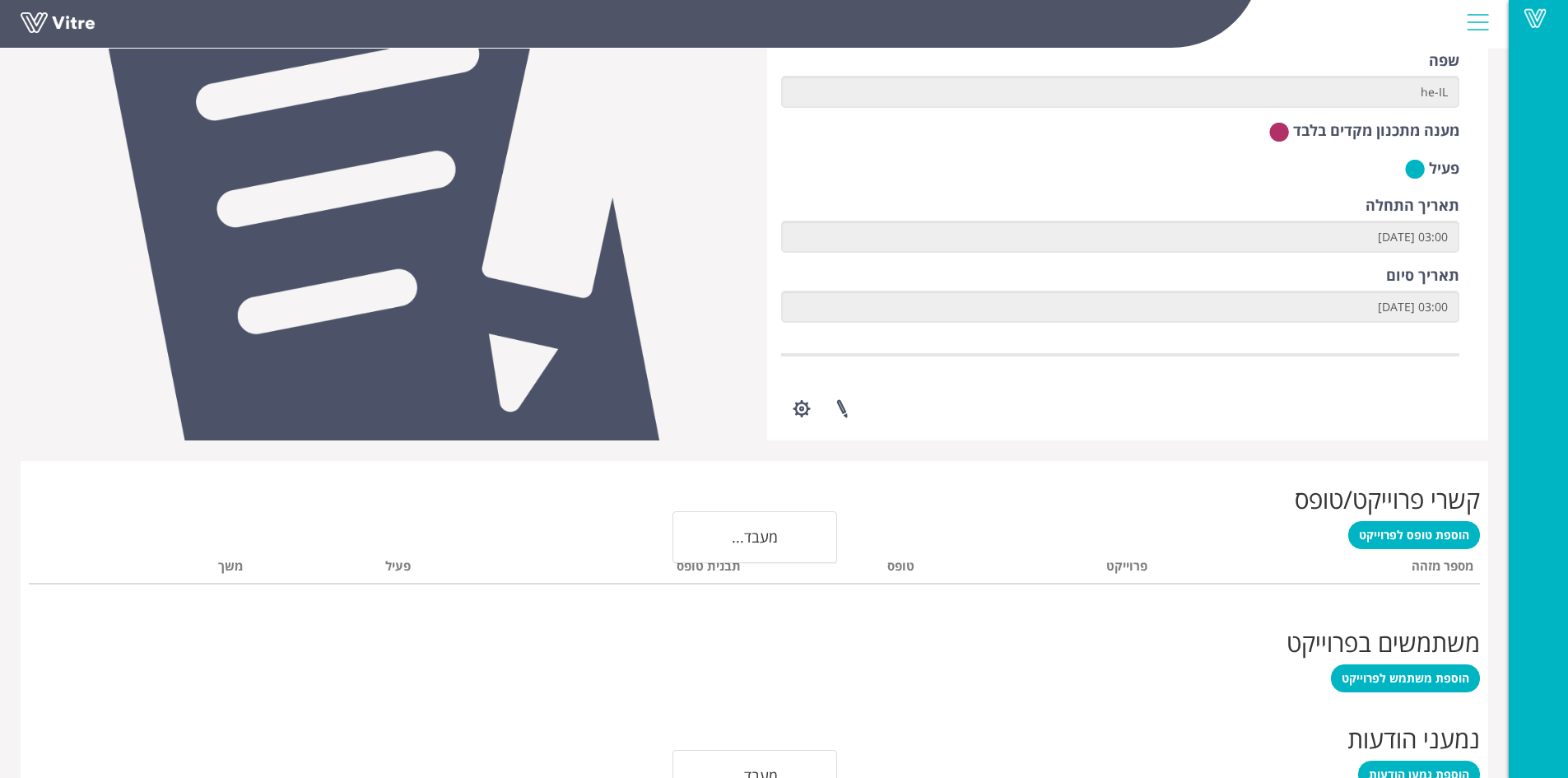
scroll to position [332, 0]
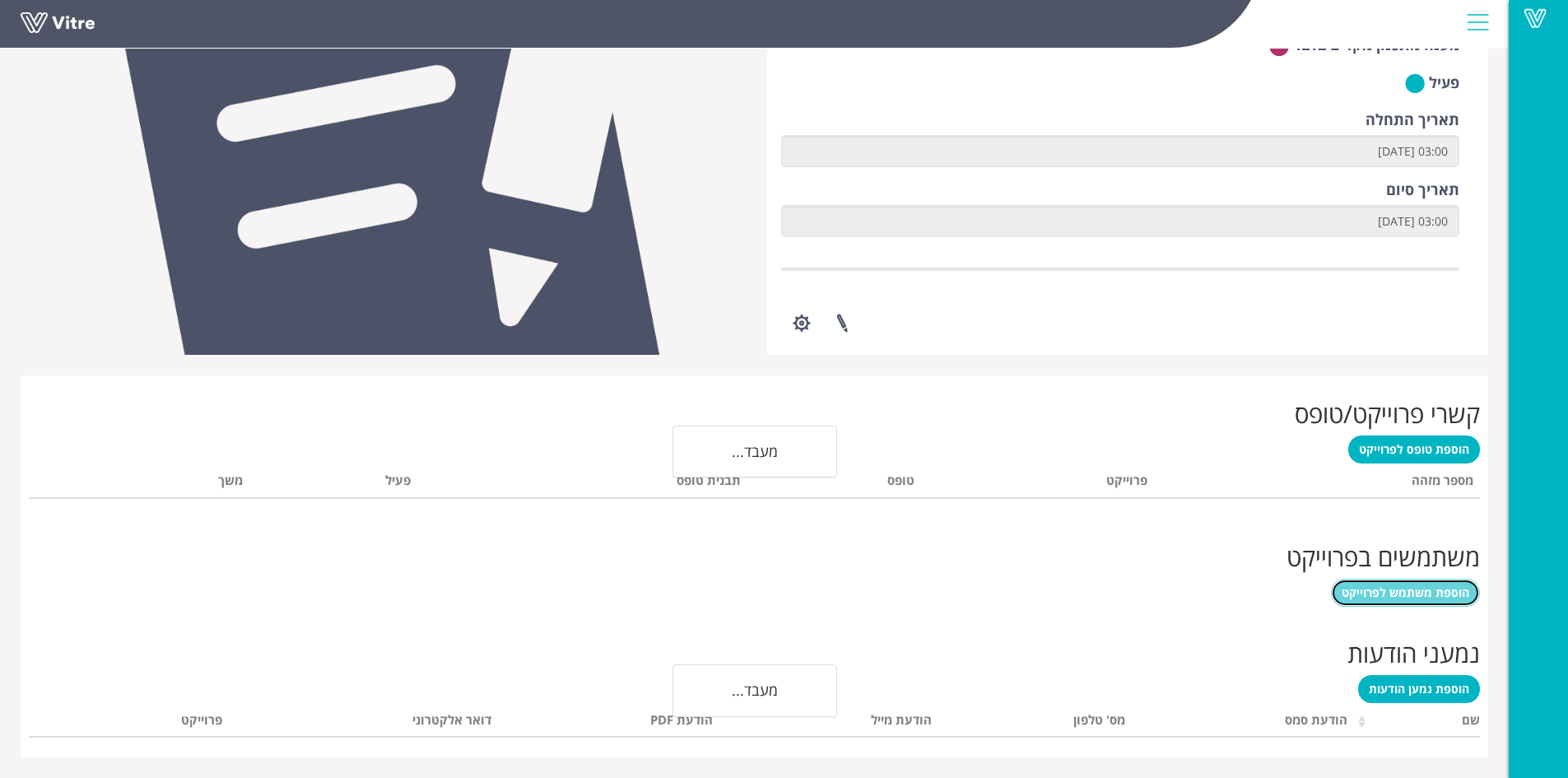
click at [1441, 592] on span "הוספת משתמש לפרוייקט" at bounding box center [1405, 592] width 127 height 16
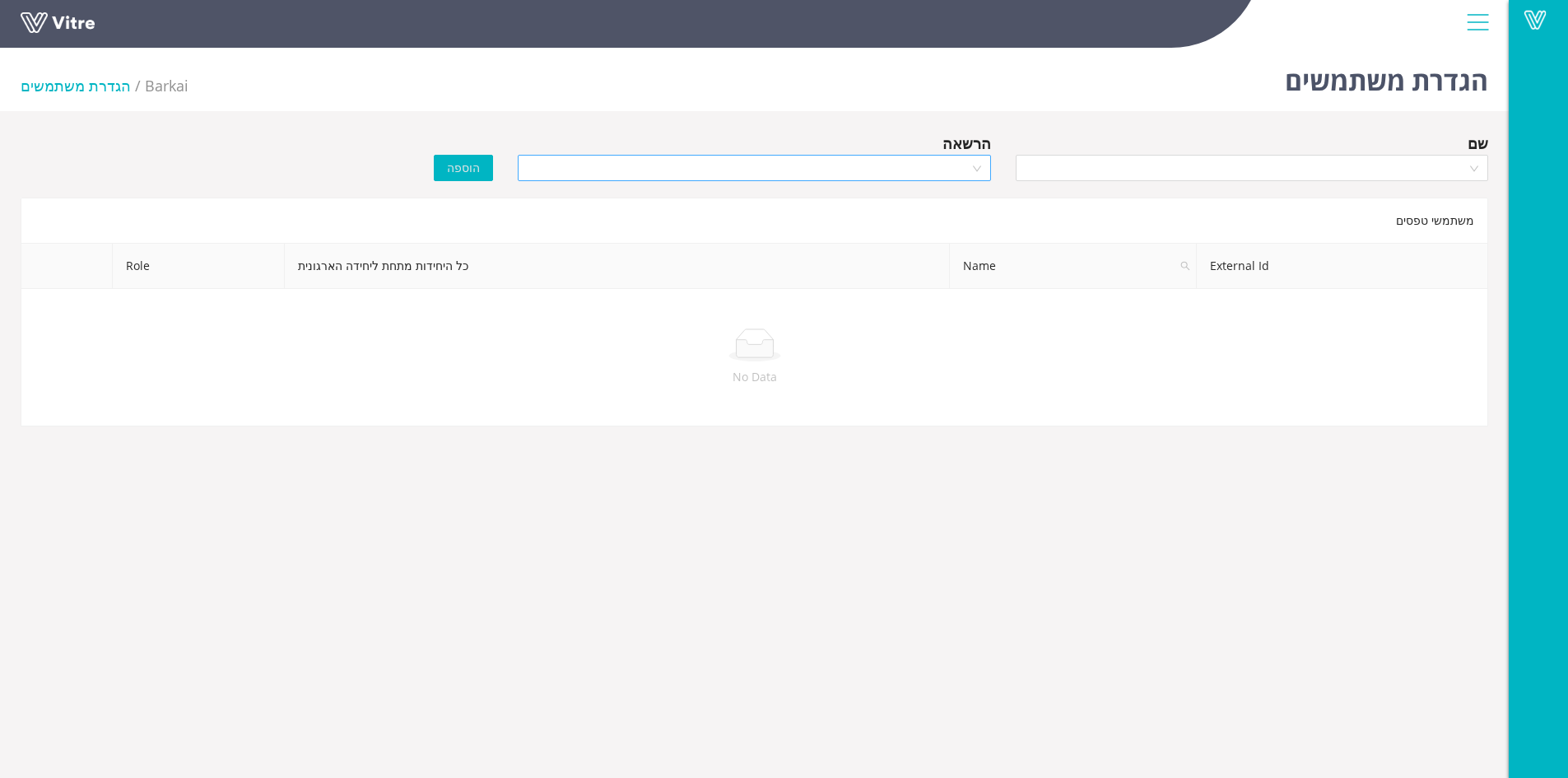
click at [973, 175] on div at bounding box center [754, 167] width 473 height 26
click at [957, 224] on div "Manager" at bounding box center [754, 227] width 453 height 18
click at [1479, 174] on div at bounding box center [1252, 167] width 473 height 26
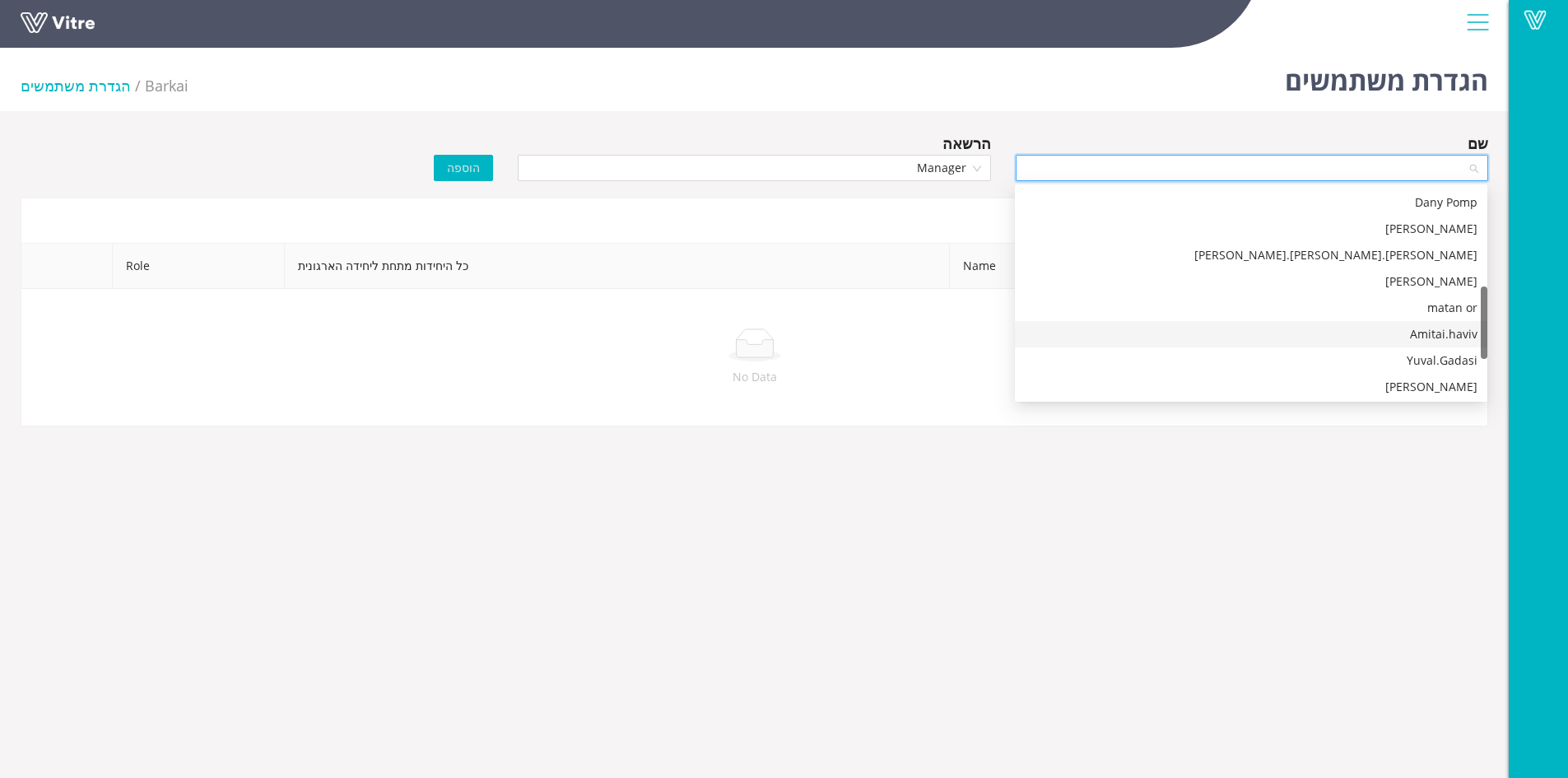
scroll to position [421, 0]
click at [1419, 356] on div "Barkai" at bounding box center [1251, 359] width 453 height 18
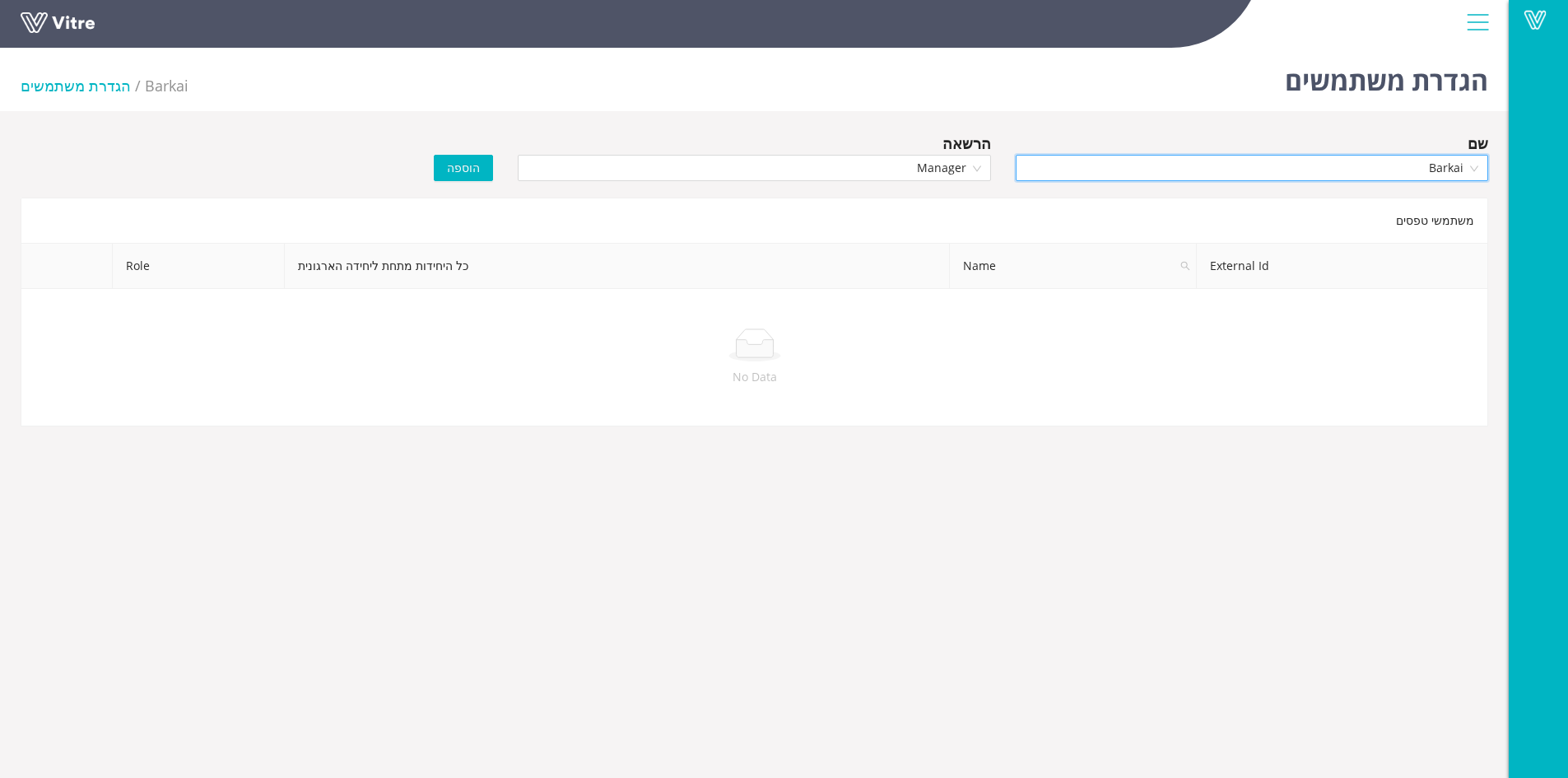
click at [459, 168] on span "הוספה" at bounding box center [463, 167] width 33 height 18
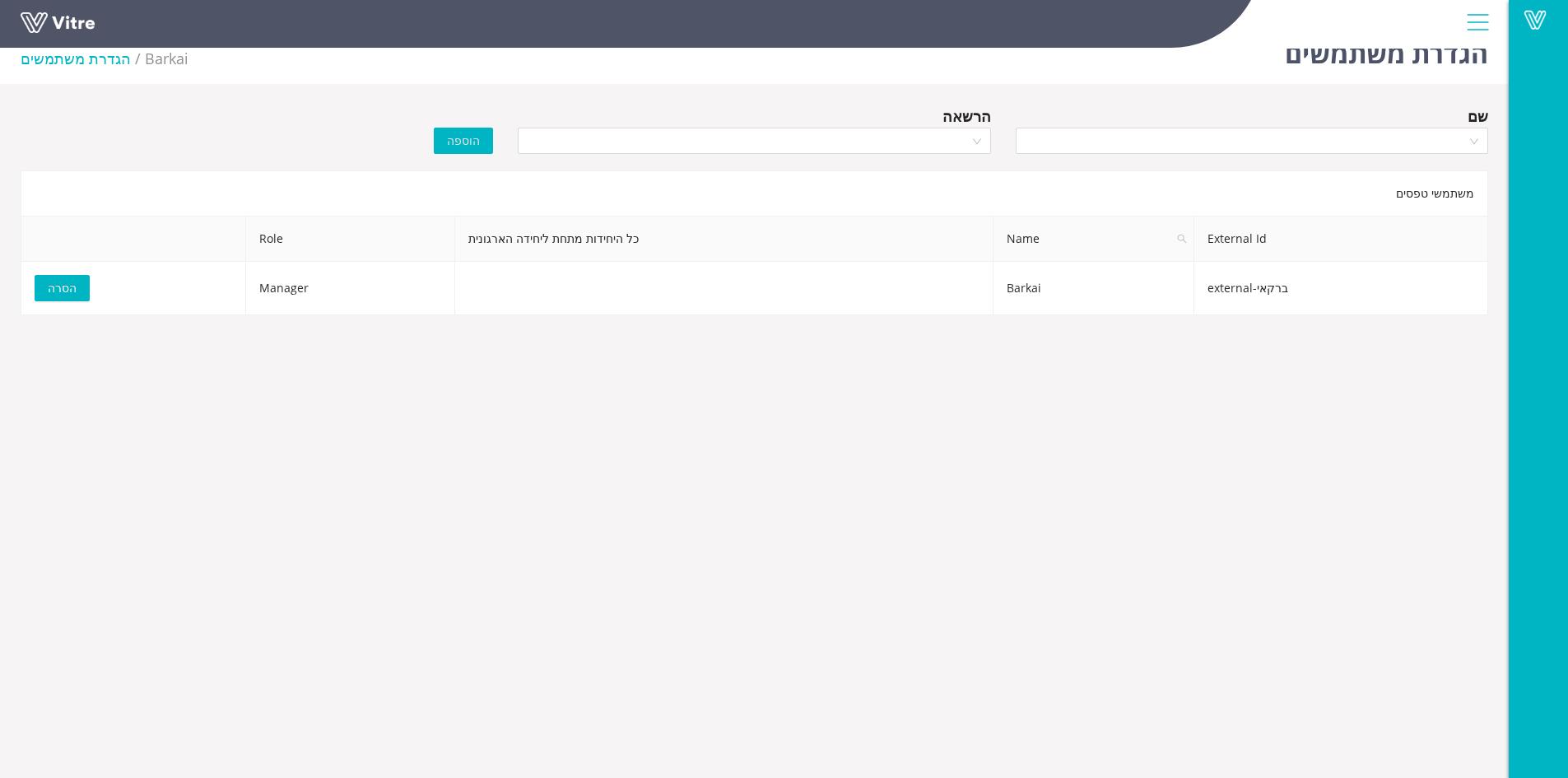
scroll to position [41, 0]
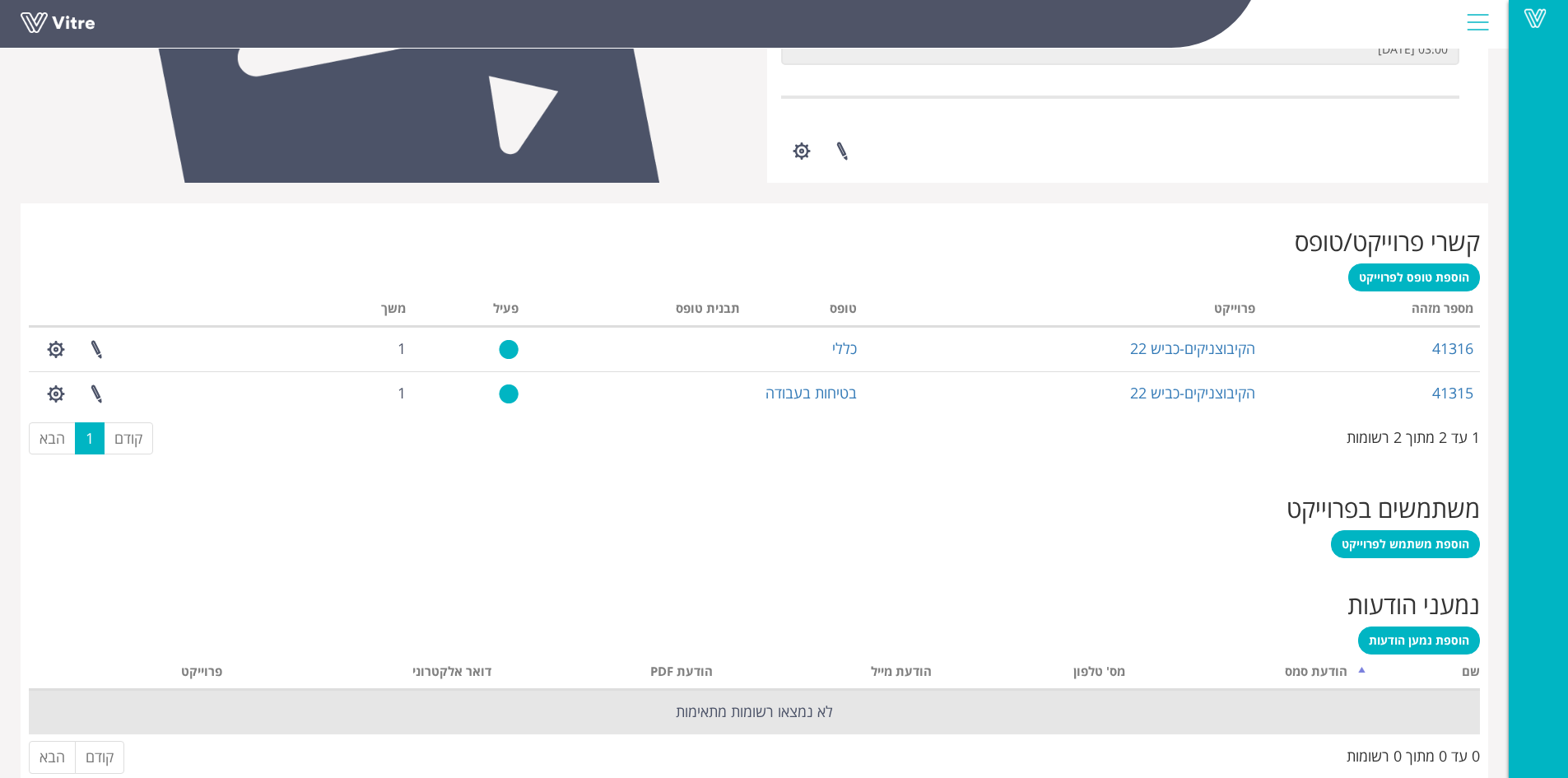
scroll to position [536, 0]
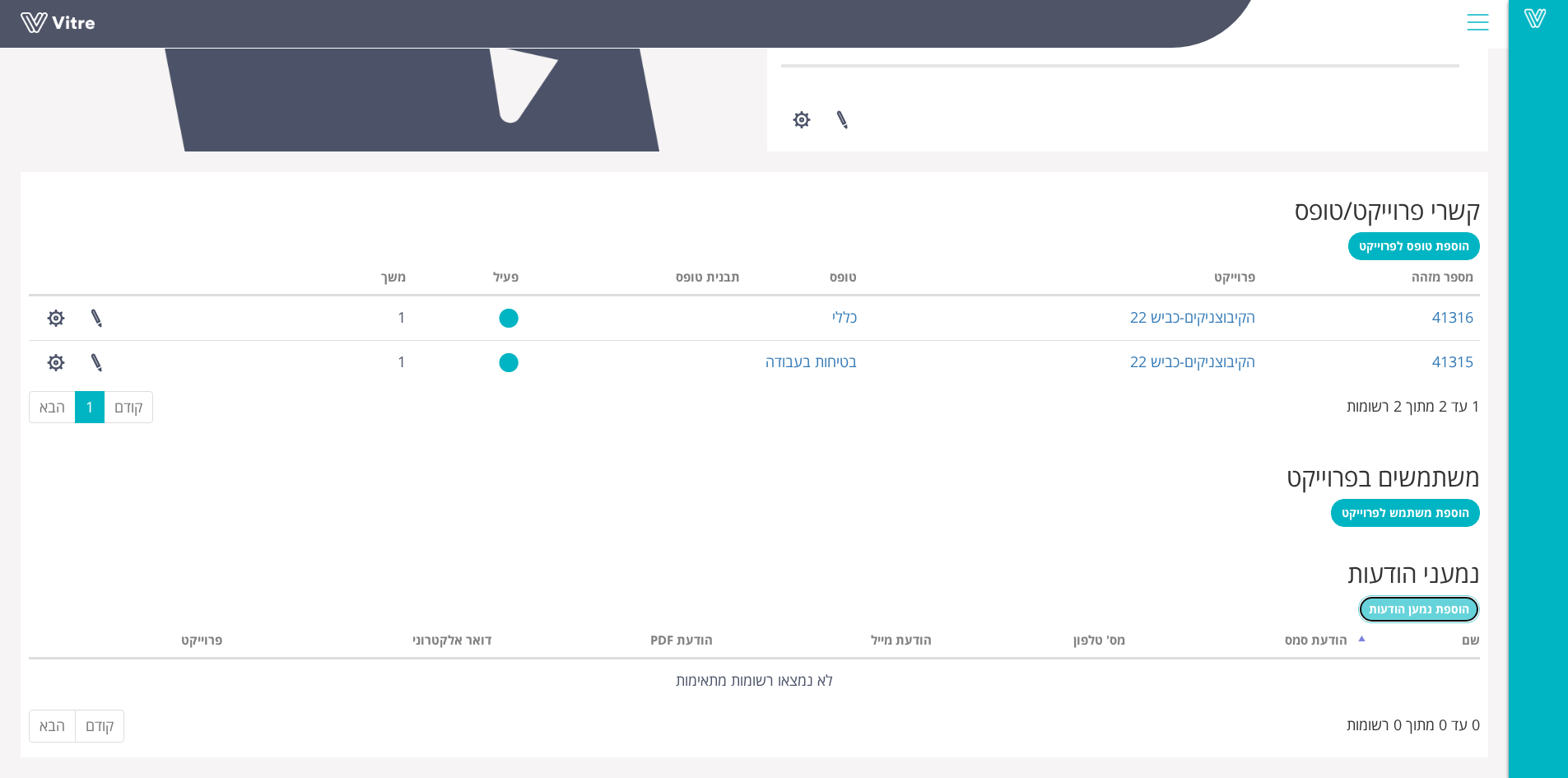
click at [1443, 611] on span "הוספת נמען הודעות" at bounding box center [1419, 608] width 100 height 16
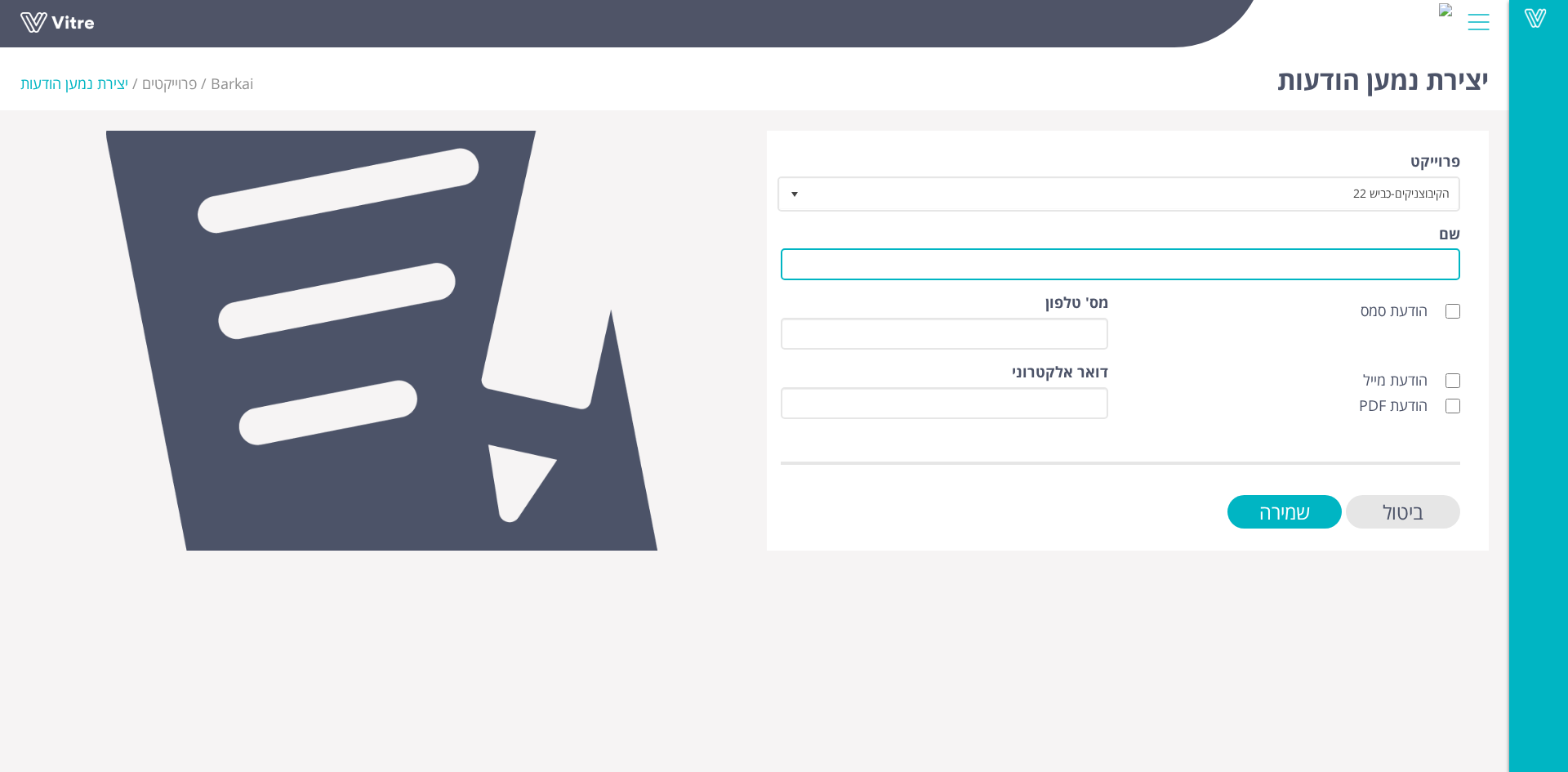
click at [1422, 265] on input "שם" at bounding box center [1121, 265] width 680 height 32
type input "לקוח"
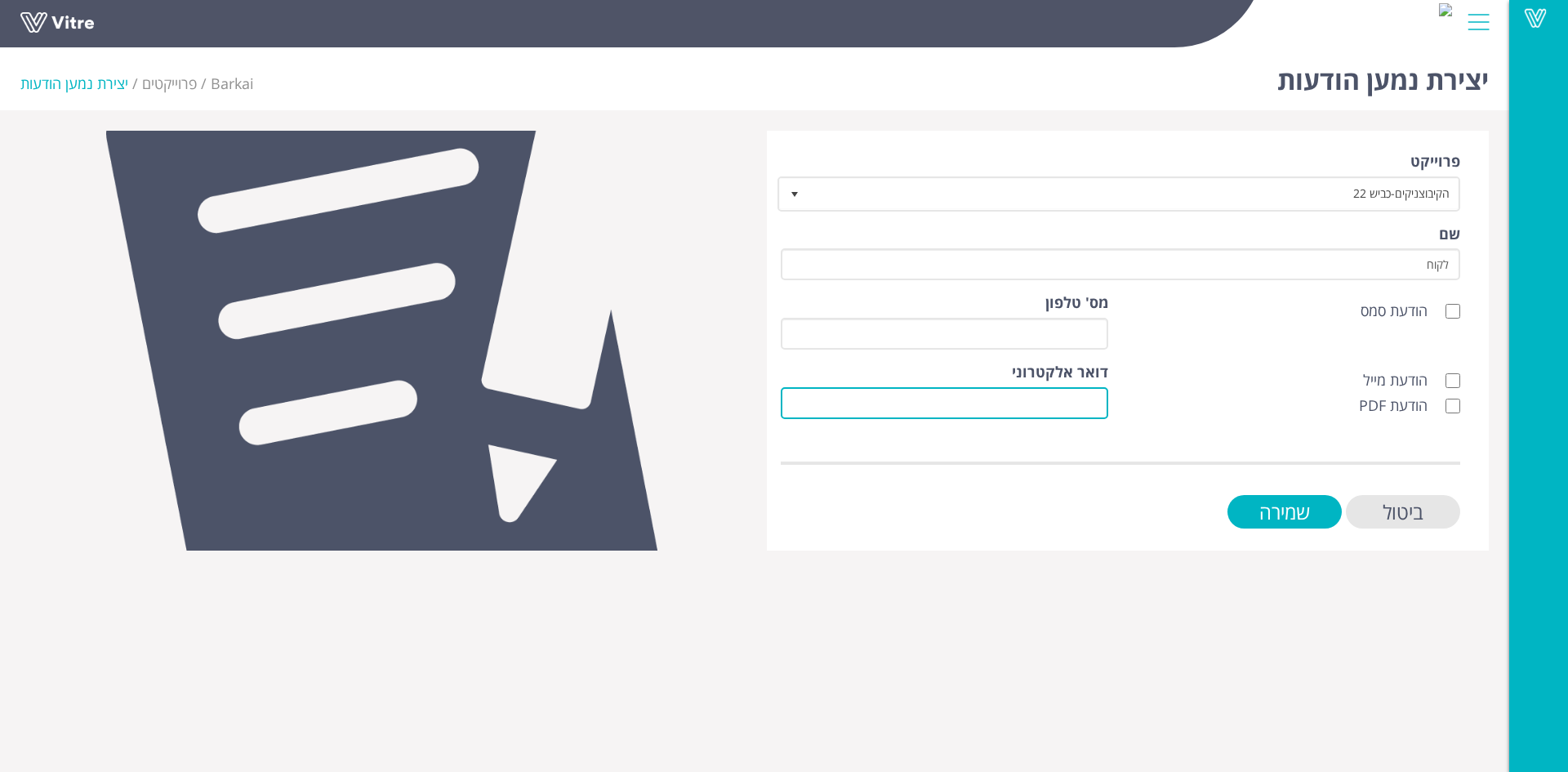
click at [1092, 404] on input "דואר אלקטרוני" at bounding box center [944, 403] width 327 height 32
paste input "eng@hkt.co.il"
type input "eng@hkt.co.il"
drag, startPoint x: 1457, startPoint y: 376, endPoint x: 1452, endPoint y: 398, distance: 22.6
click at [1456, 377] on input "הודעת מייל" at bounding box center [1453, 381] width 15 height 15
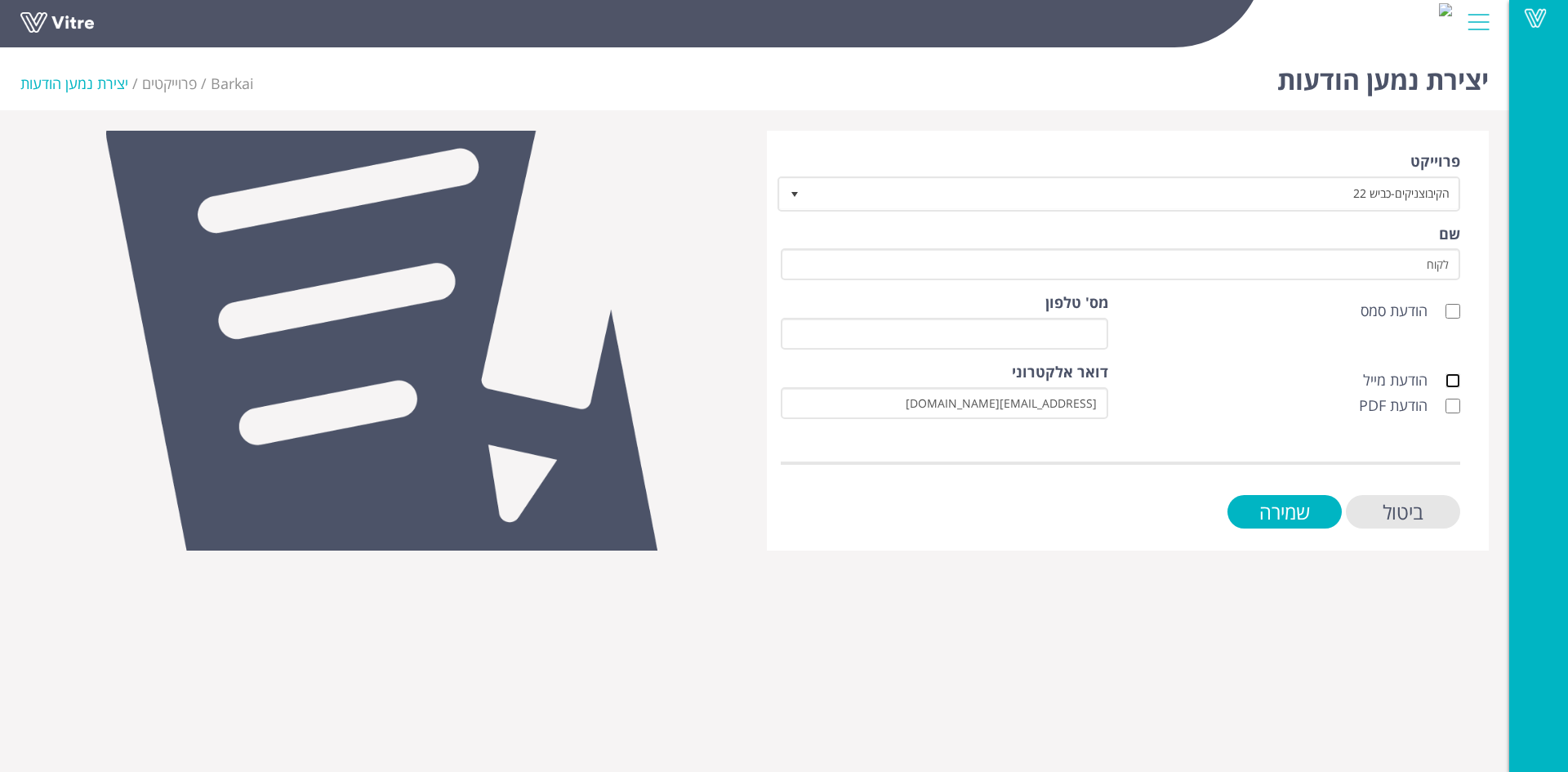
checkbox input "true"
click at [1452, 407] on input "הודעת PDF" at bounding box center [1453, 406] width 15 height 15
checkbox input "true"
click at [1304, 513] on input "שמירה" at bounding box center [1284, 512] width 115 height 33
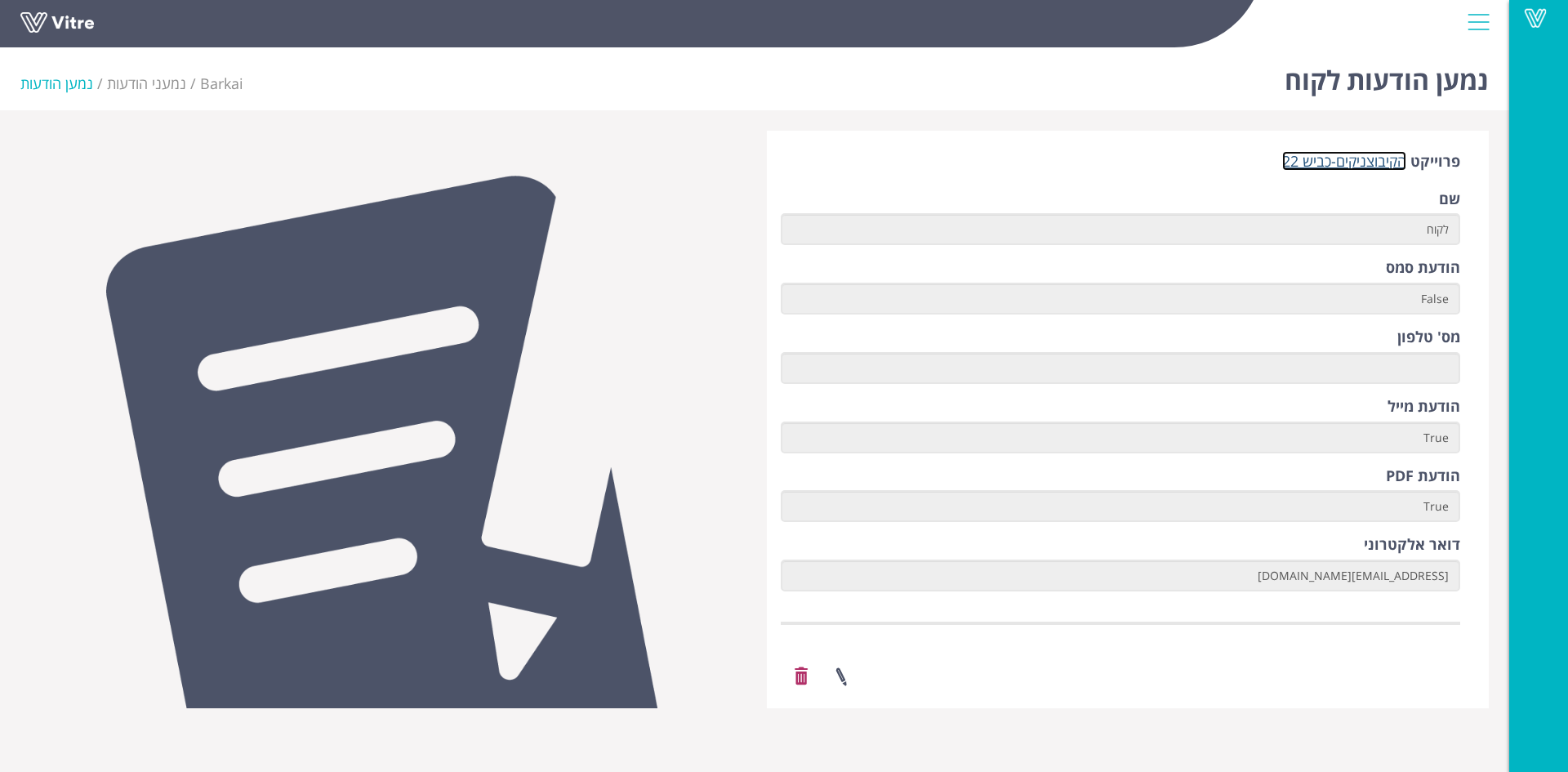
click at [1358, 165] on link "הקיבוצניקים-כביש 22" at bounding box center [1344, 160] width 124 height 19
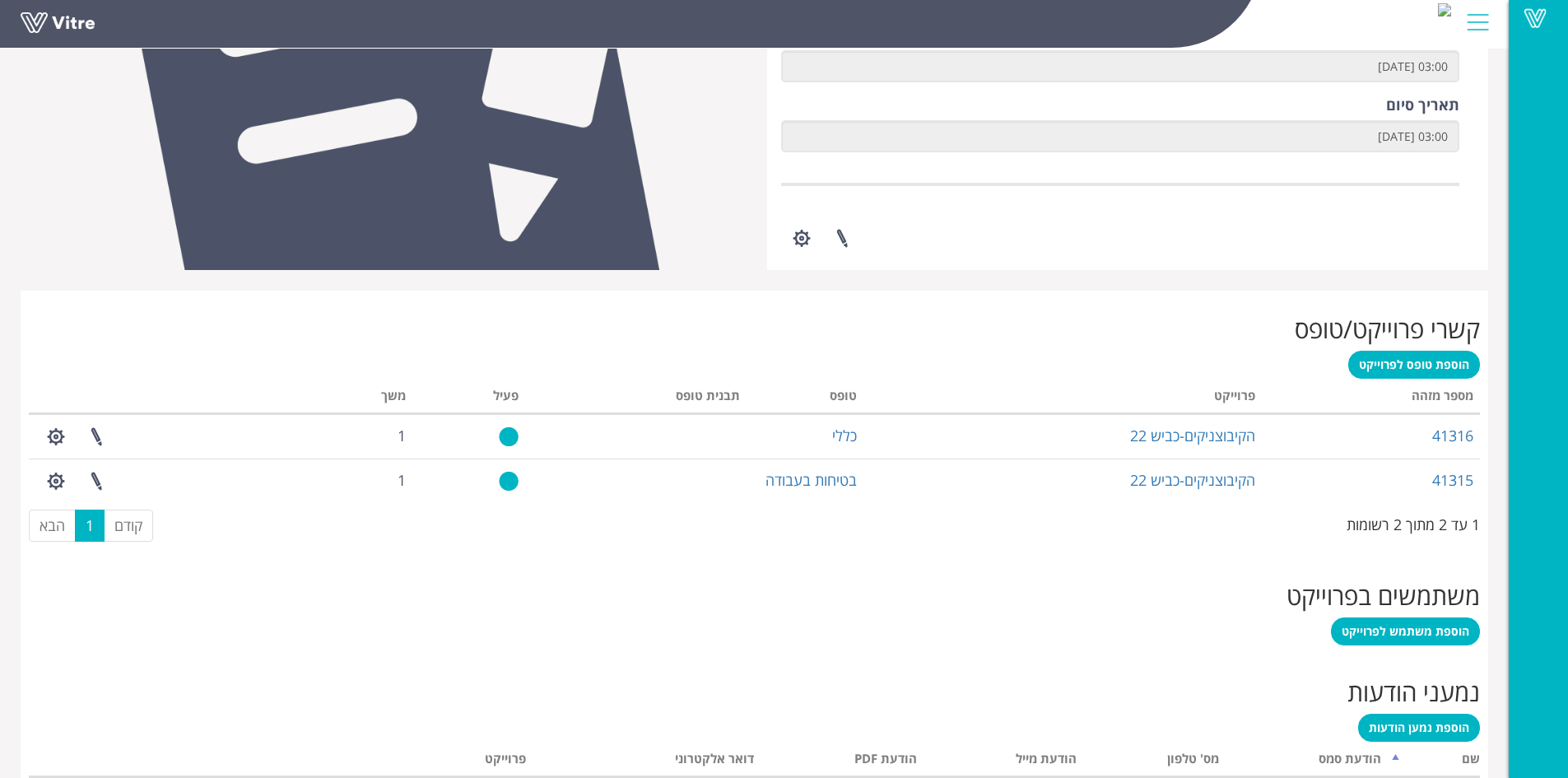
scroll to position [518, 0]
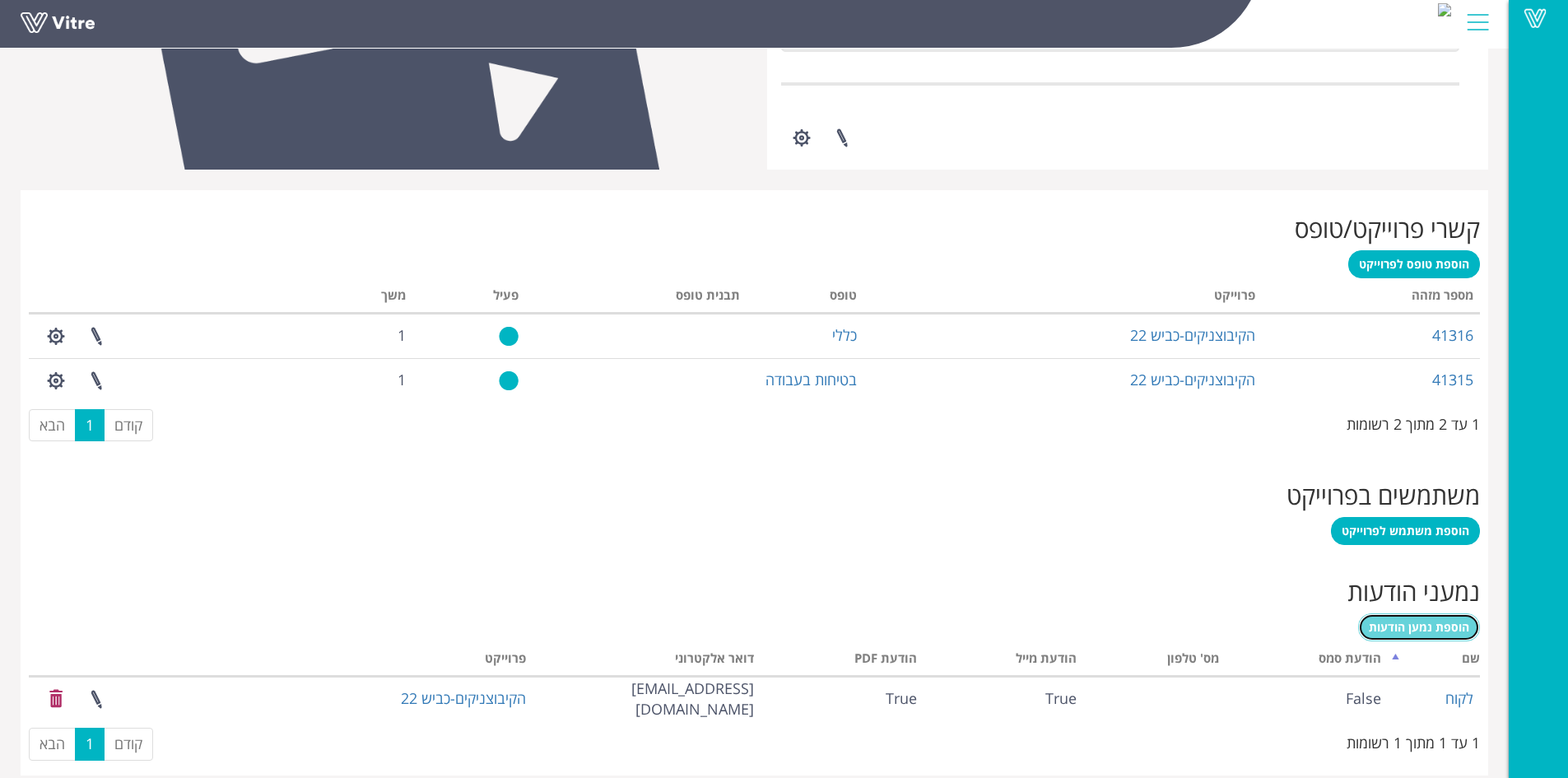
click at [1410, 635] on link "הוספת נמען הודעות" at bounding box center [1419, 627] width 122 height 28
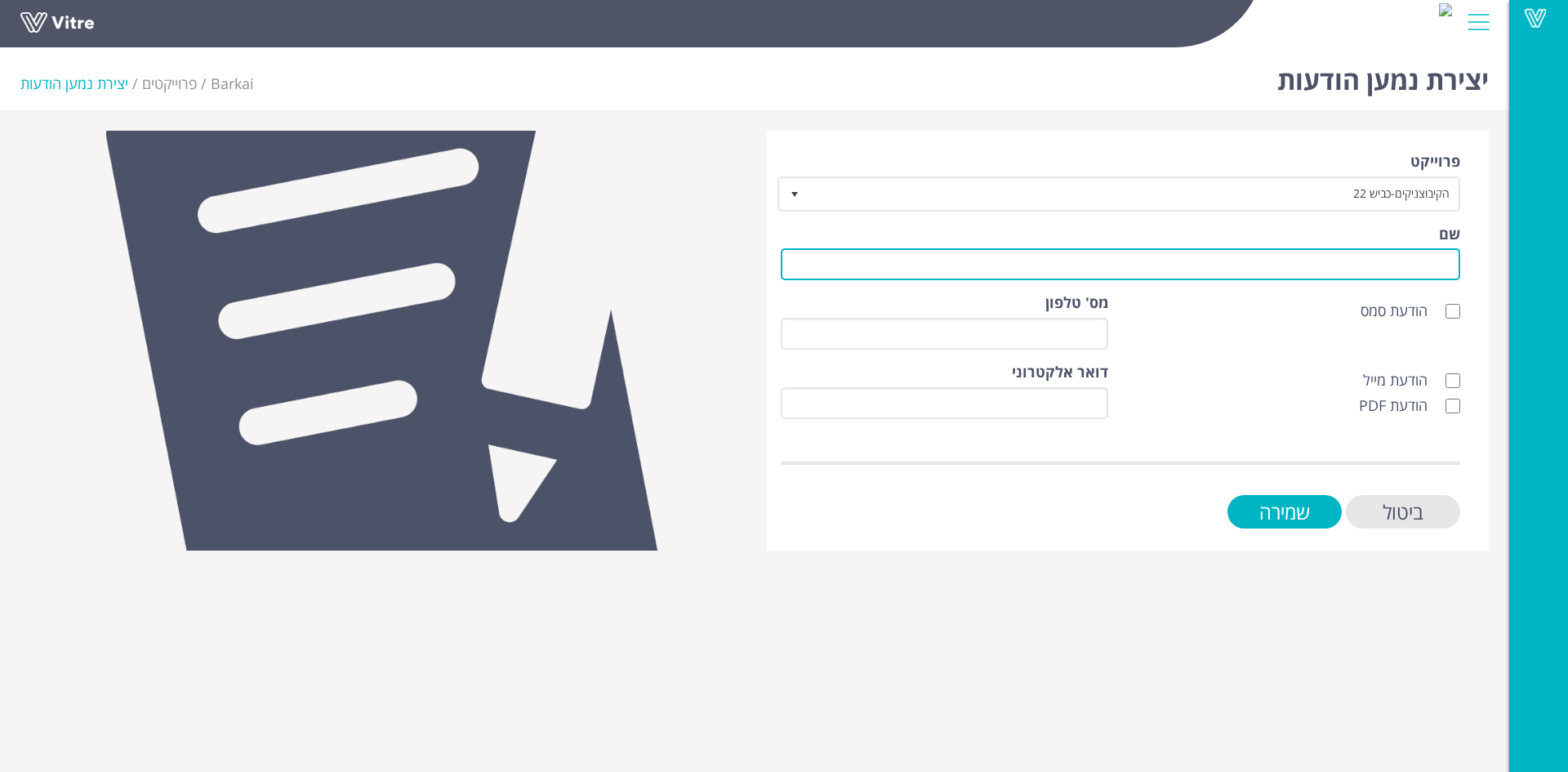
click at [1439, 265] on input "שם" at bounding box center [1121, 265] width 680 height 32
type input "לקוח"
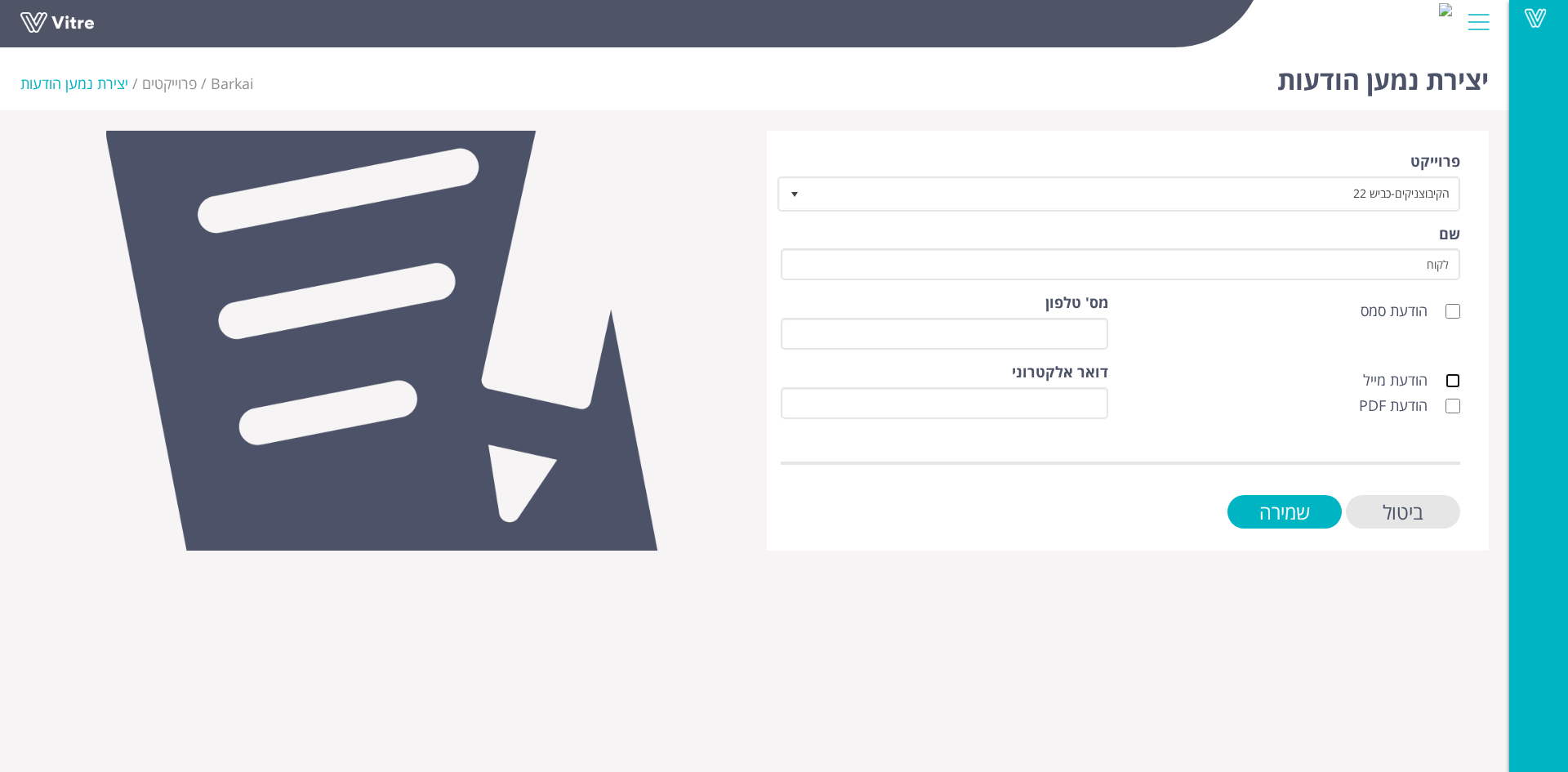
drag, startPoint x: 1453, startPoint y: 383, endPoint x: 1447, endPoint y: 417, distance: 34.5
click at [1452, 384] on input "הודעת מייל" at bounding box center [1453, 381] width 15 height 15
checkbox input "true"
click at [1451, 406] on input "הודעת PDF" at bounding box center [1453, 406] width 15 height 15
checkbox input "true"
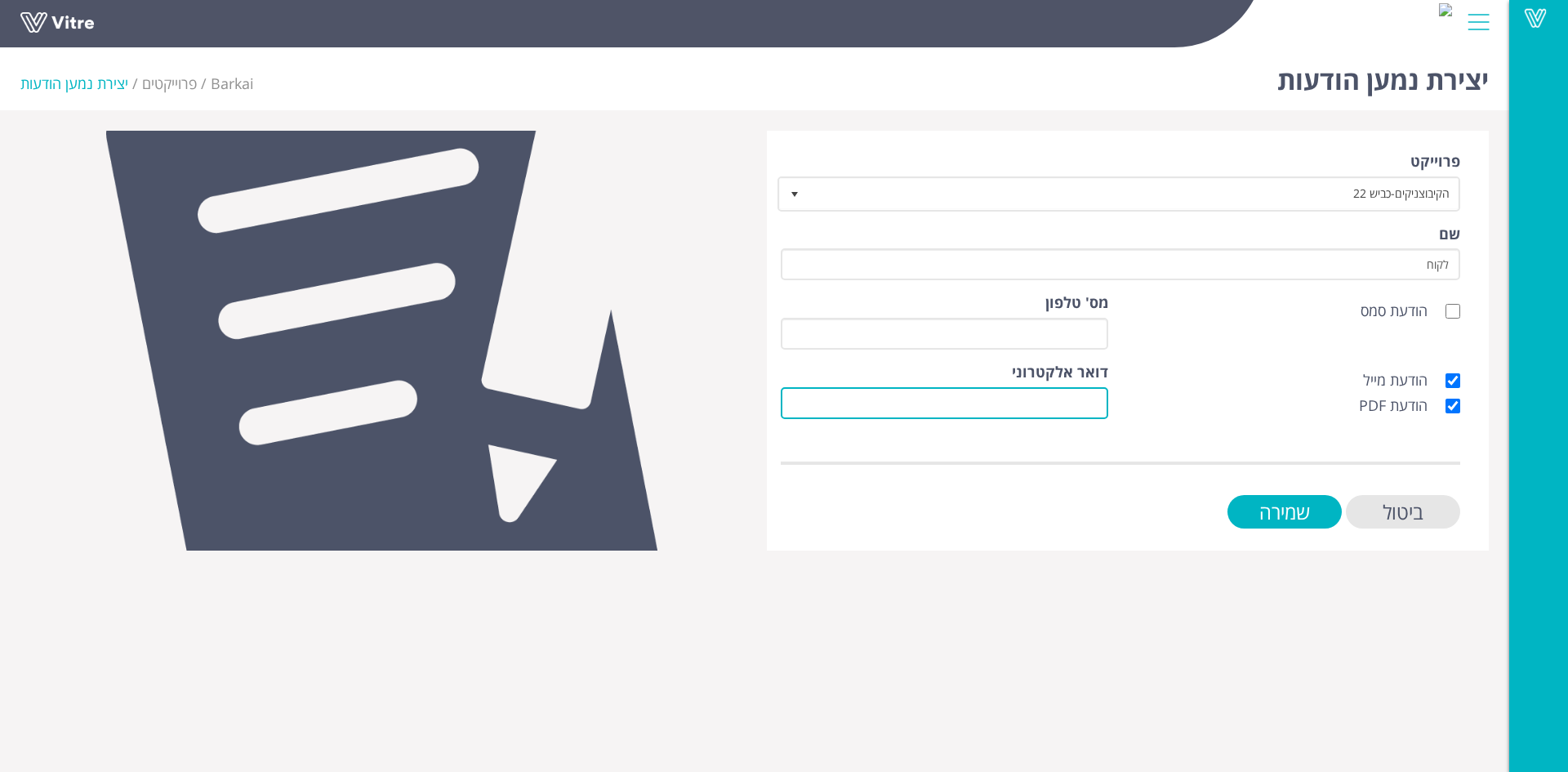
click at [1099, 405] on input "דואר אלקטרוני" at bounding box center [944, 403] width 327 height 32
paste input "[EMAIL_ADDRESS][DOMAIN_NAME]"
type input "[EMAIL_ADDRESS][DOMAIN_NAME]"
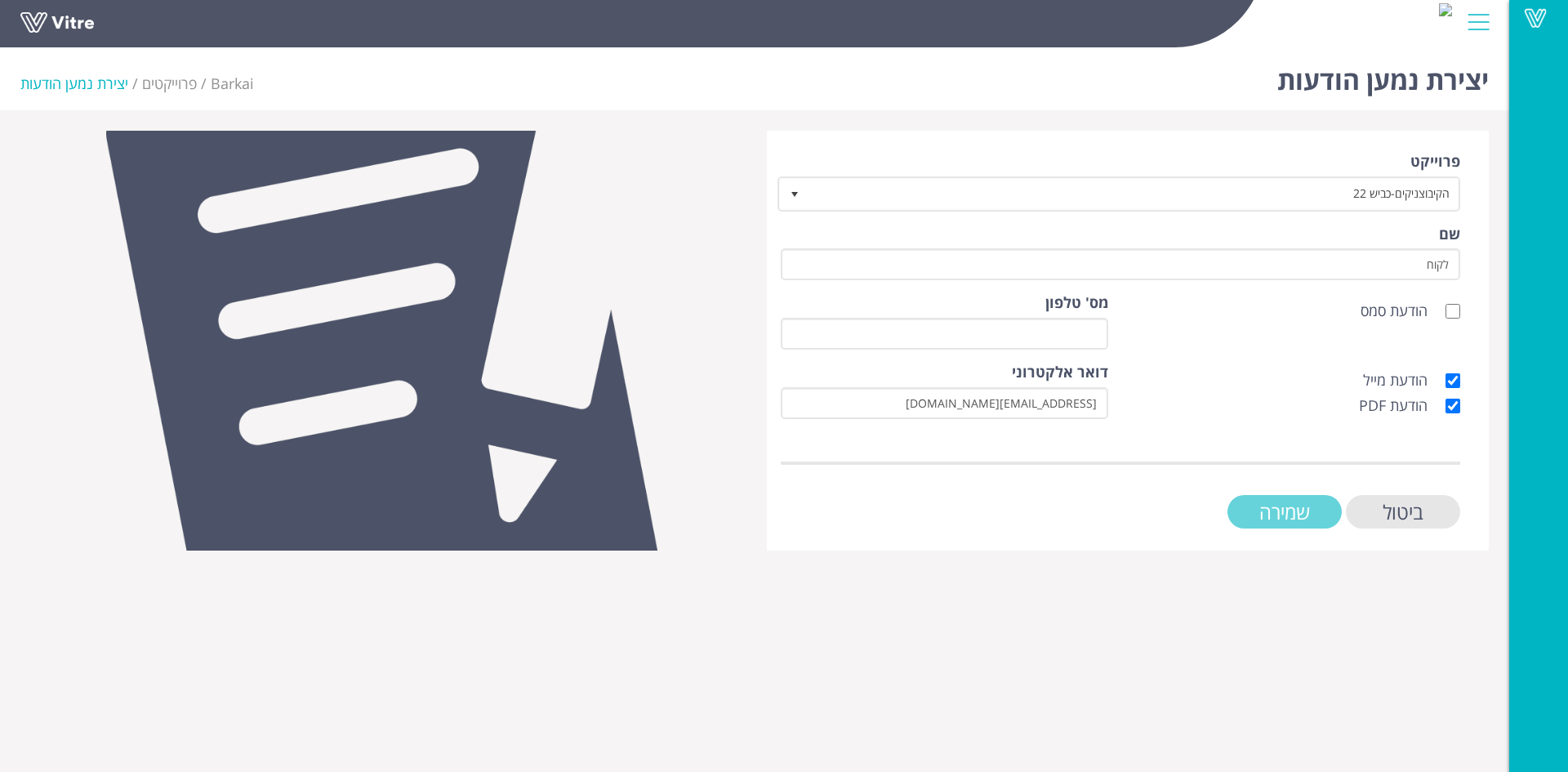
click at [1287, 512] on input "שמירה" at bounding box center [1284, 512] width 115 height 33
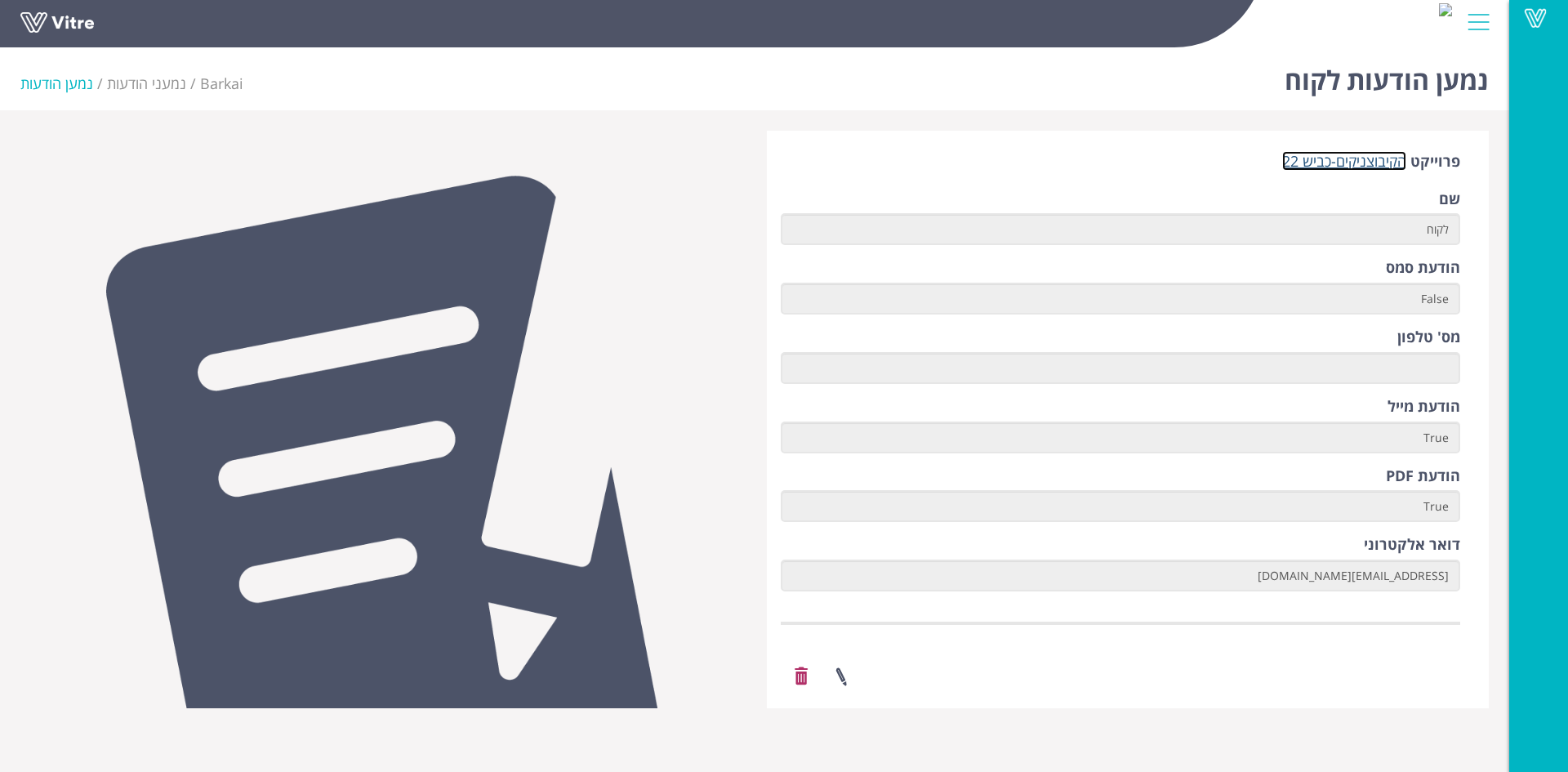
click at [1365, 161] on link "הקיבוצניקים-כביש 22" at bounding box center [1344, 160] width 124 height 19
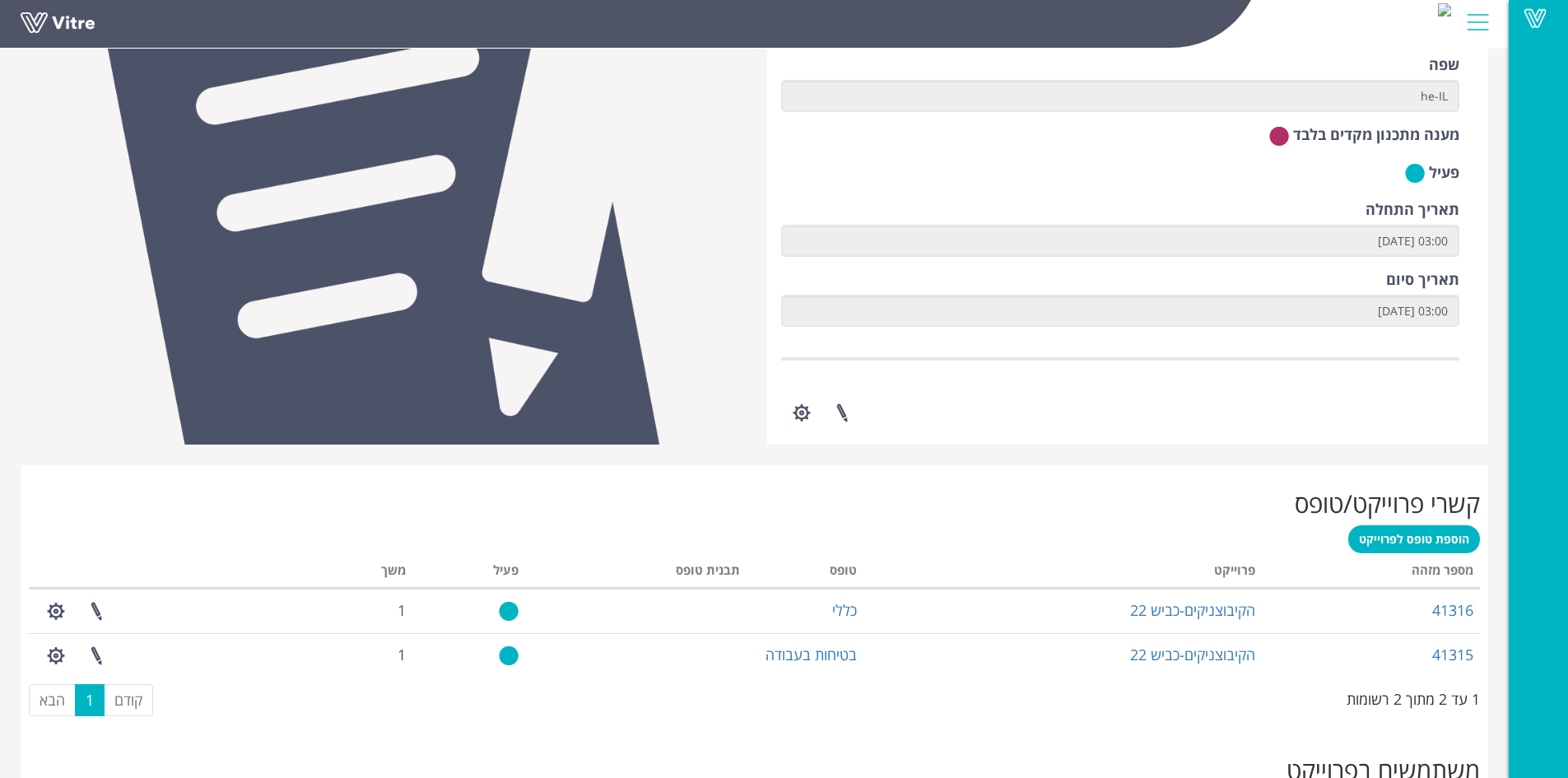
scroll to position [581, 0]
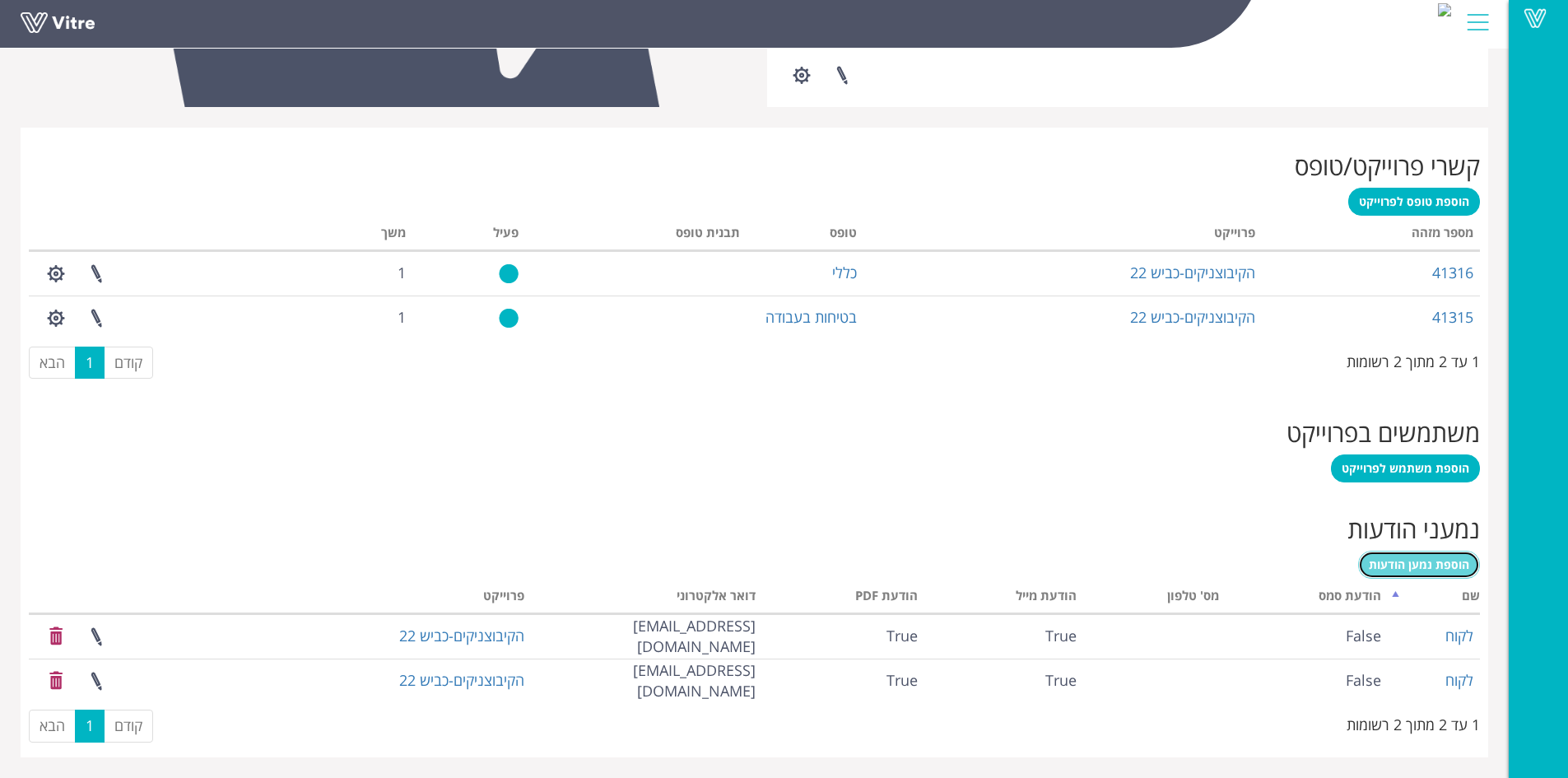
click at [1419, 566] on span "הוספת נמען הודעות" at bounding box center [1419, 564] width 100 height 16
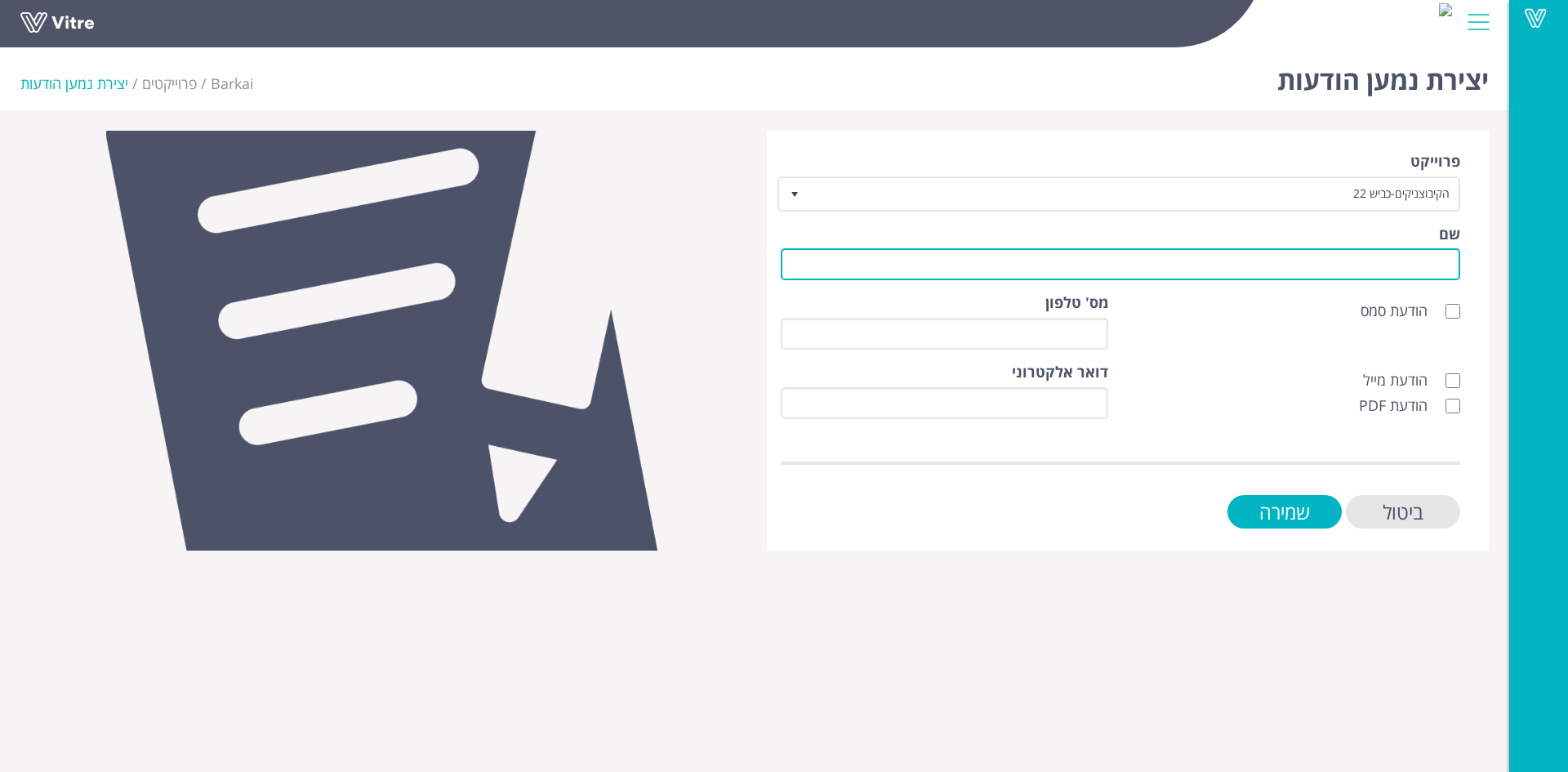
click at [1444, 262] on input "שם" at bounding box center [1121, 265] width 680 height 32
type input "לקוח"
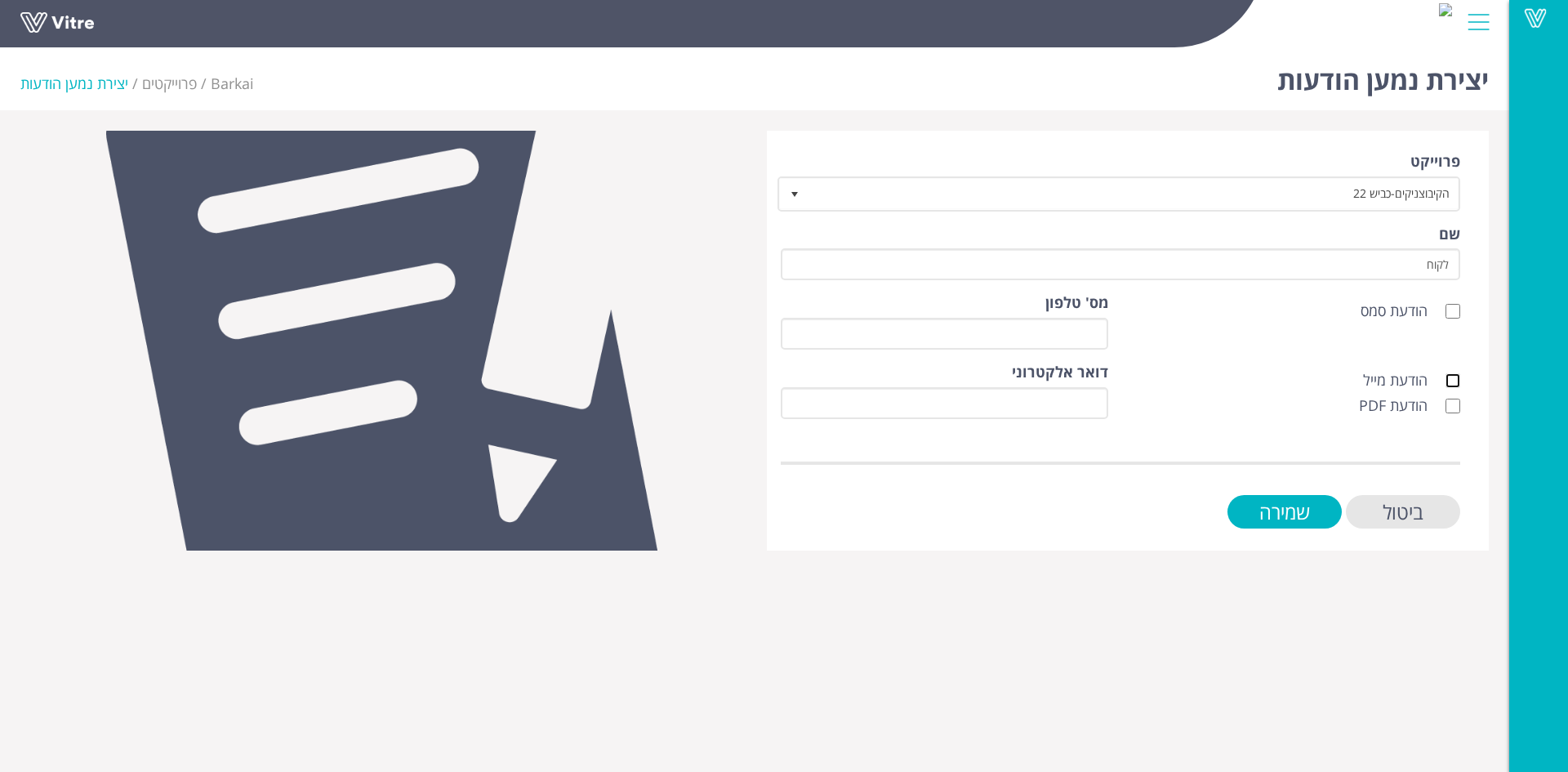
click at [1455, 384] on input "הודעת מייל" at bounding box center [1453, 381] width 15 height 15
checkbox input "true"
click at [1455, 403] on input "הודעת PDF" at bounding box center [1453, 406] width 15 height 15
checkbox input "true"
click at [1096, 404] on input "דואר אלקטרוני" at bounding box center [944, 403] width 327 height 32
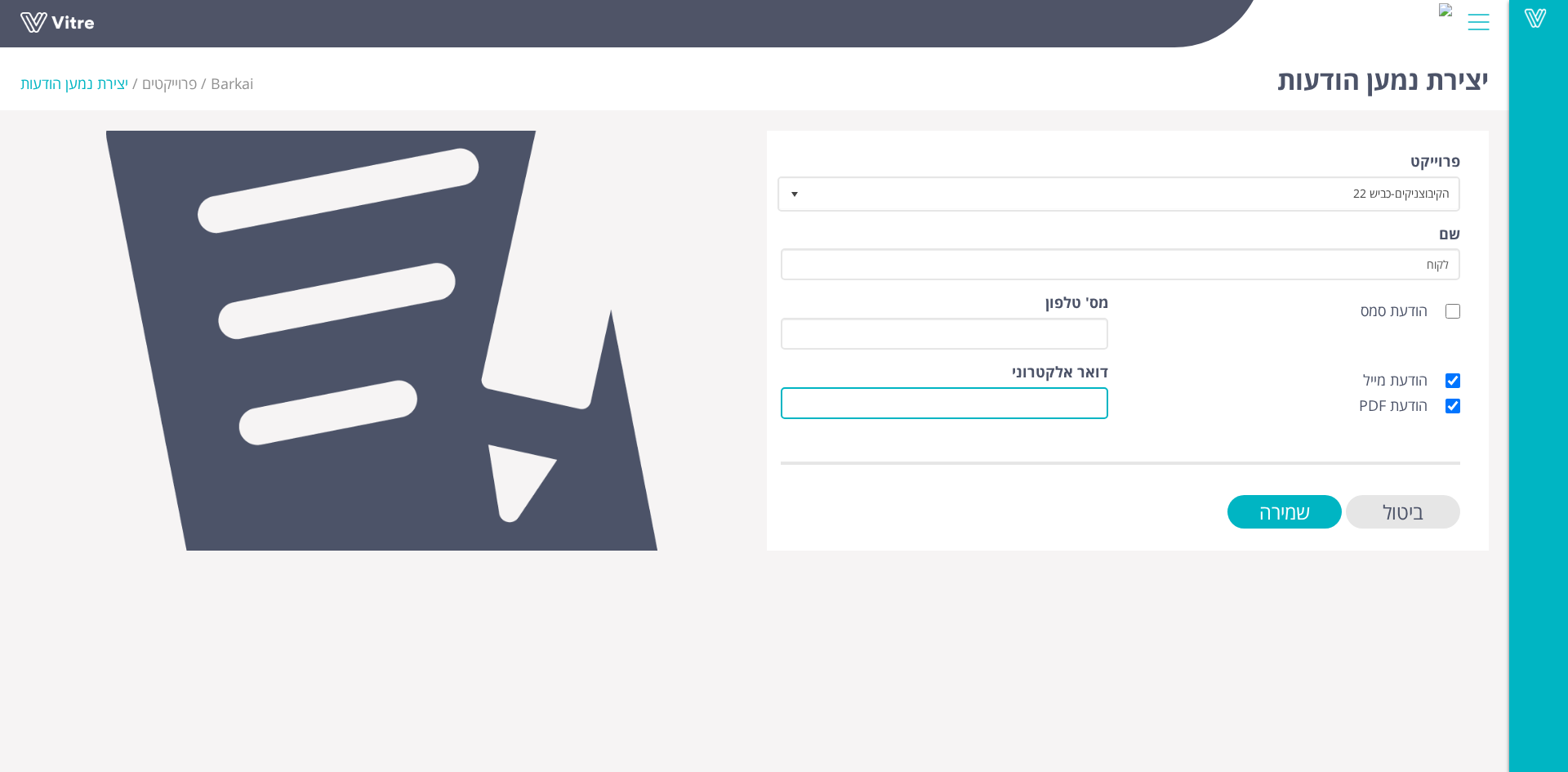
paste input "[EMAIL_ADDRESS][DOMAIN_NAME]"
type input "[EMAIL_ADDRESS][DOMAIN_NAME]"
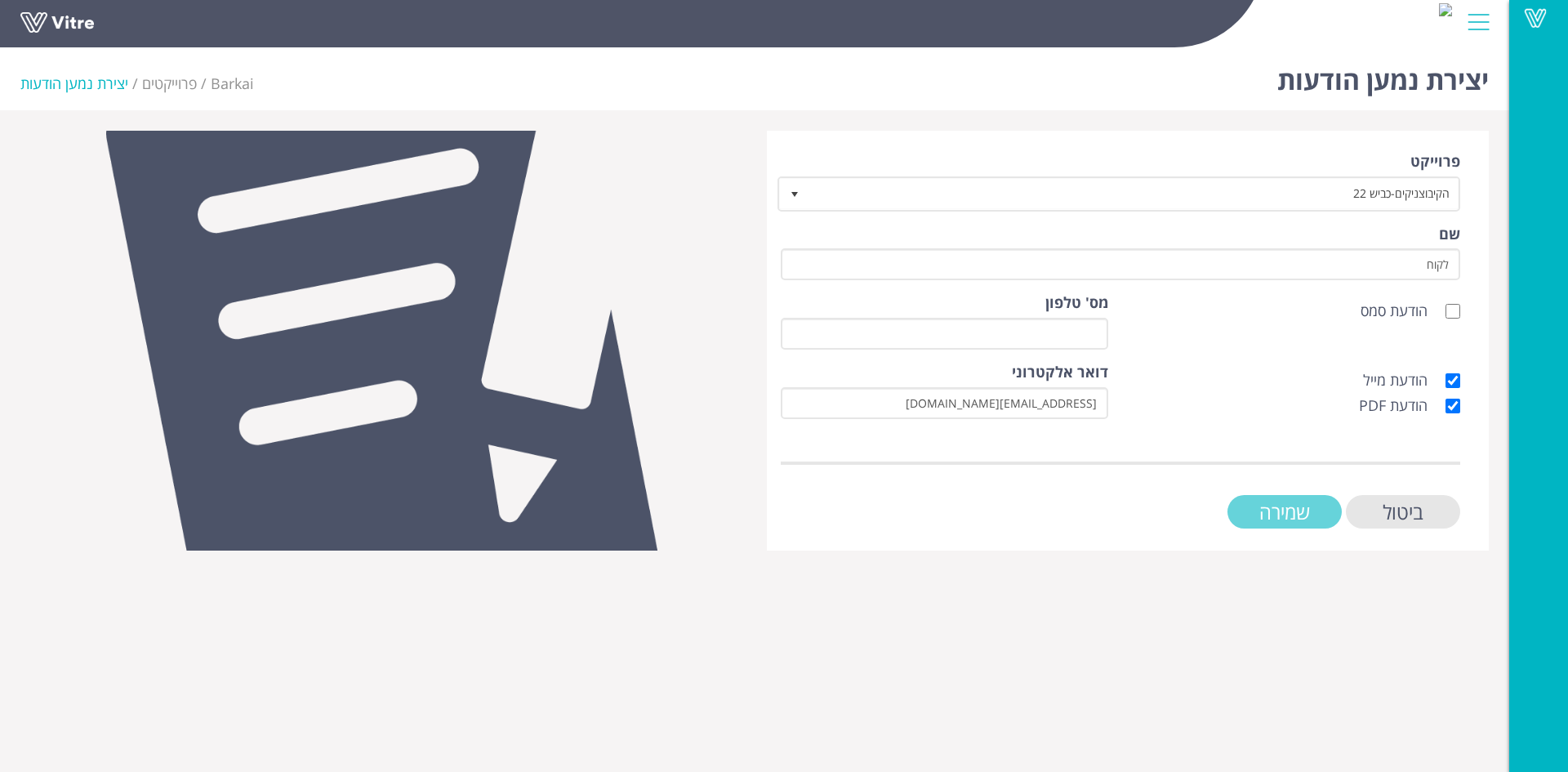
click at [1272, 502] on input "שמירה" at bounding box center [1284, 512] width 115 height 33
